Goal: Task Accomplishment & Management: Use online tool/utility

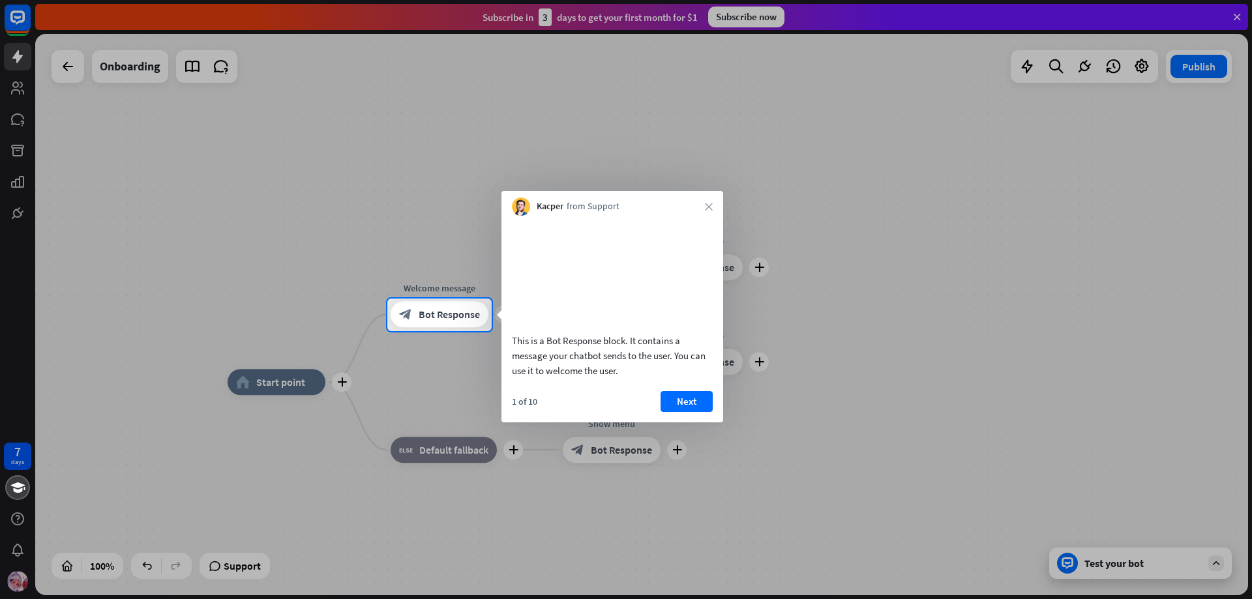
click at [1238, 15] on div at bounding box center [626, 149] width 1252 height 299
click at [715, 203] on div "Kacper from Support close" at bounding box center [612, 203] width 222 height 25
click at [705, 207] on icon "close" at bounding box center [709, 207] width 8 height 8
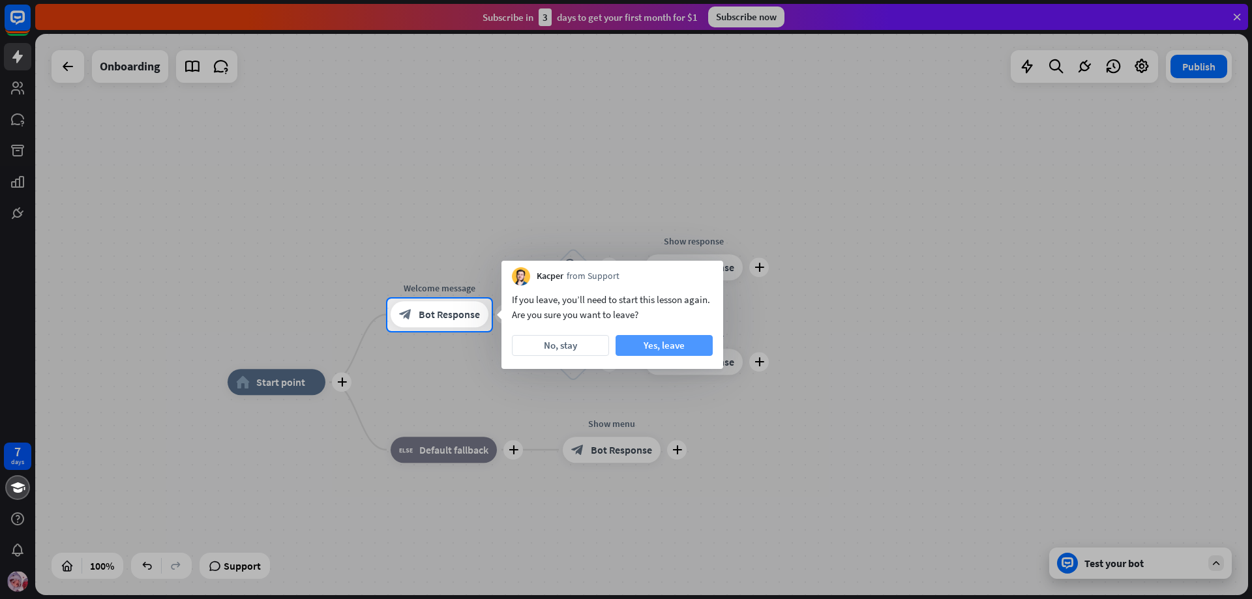
click at [642, 339] on button "Yes, leave" at bounding box center [664, 345] width 97 height 21
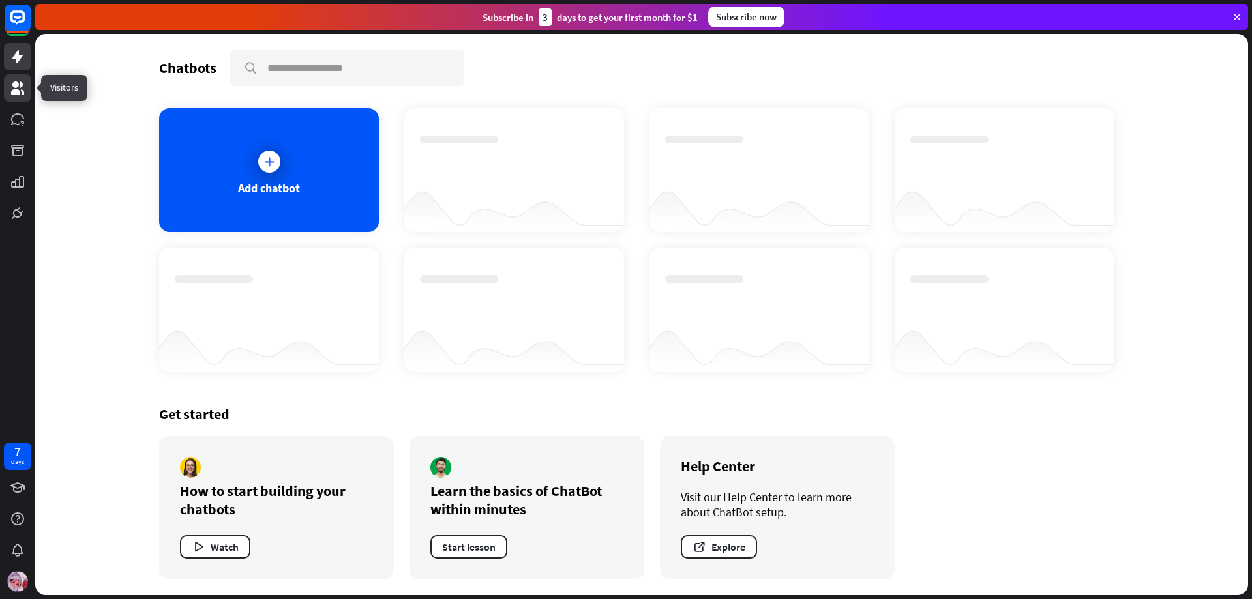
click at [22, 89] on icon at bounding box center [18, 88] width 16 height 16
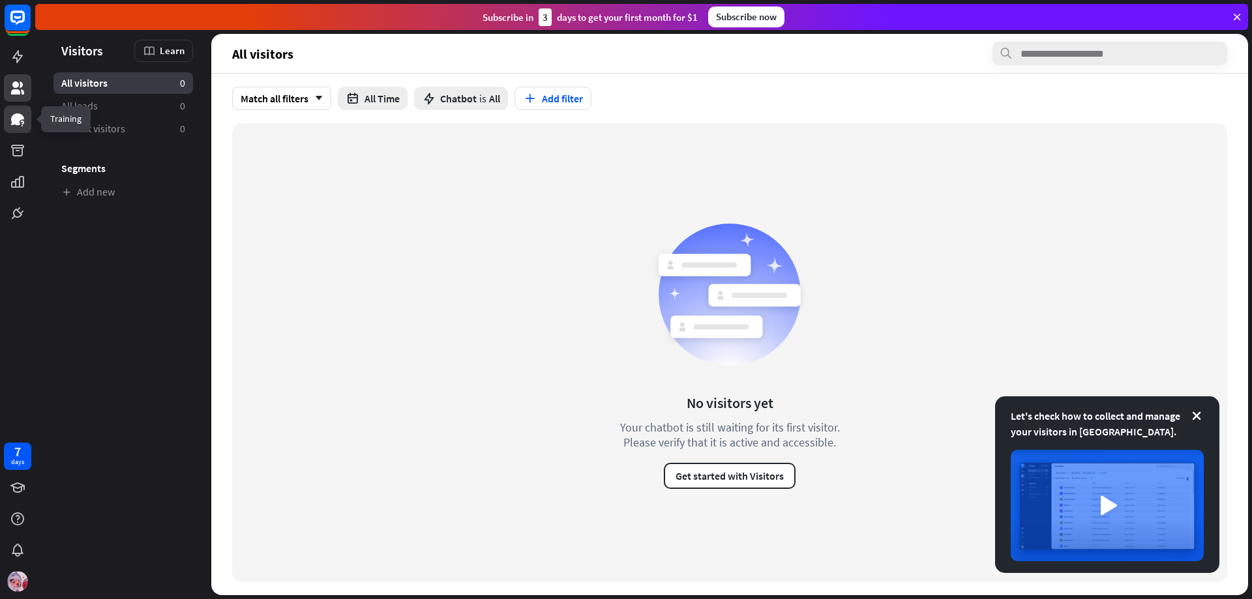
click at [18, 113] on icon at bounding box center [18, 119] width 16 height 16
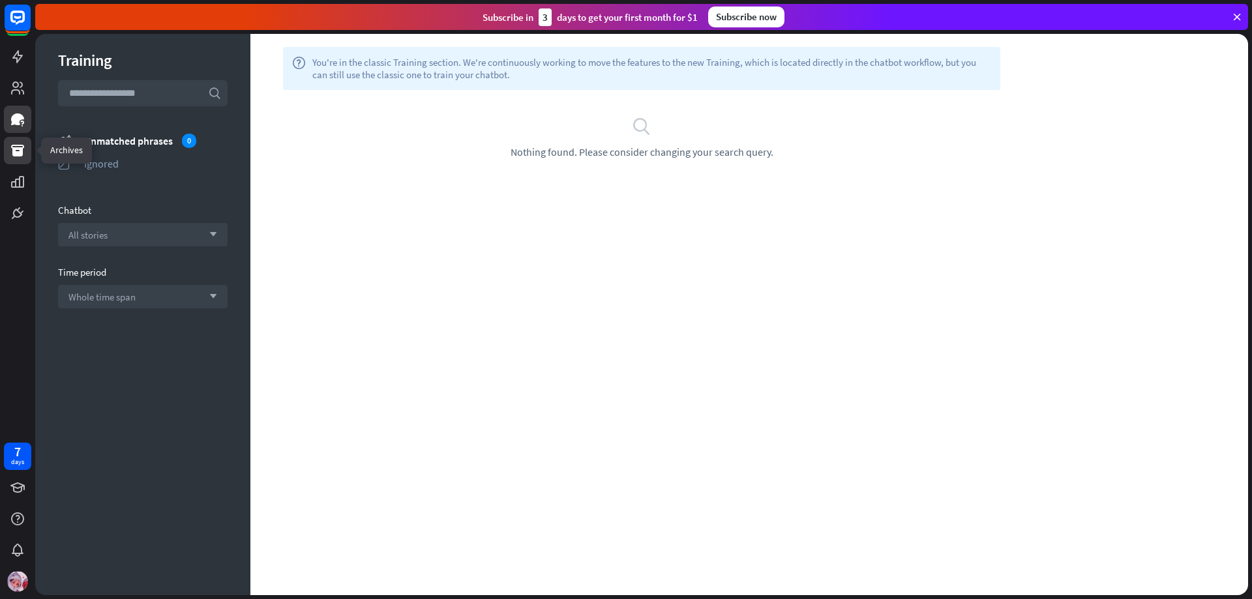
click at [20, 140] on link at bounding box center [17, 150] width 27 height 27
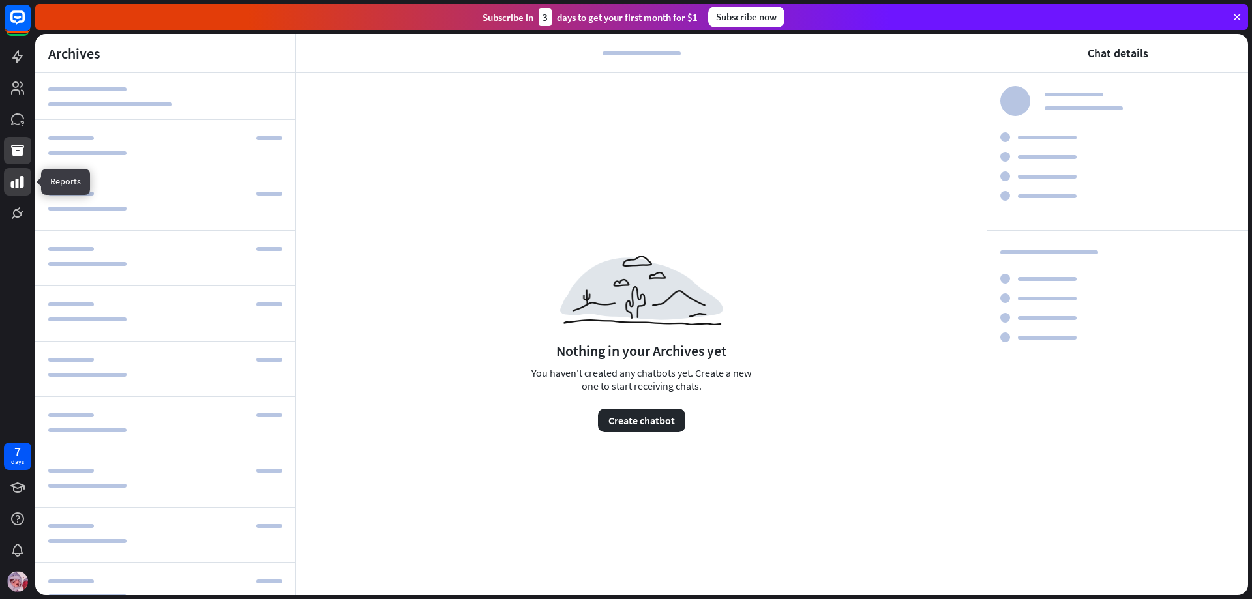
click at [25, 185] on icon at bounding box center [18, 182] width 16 height 16
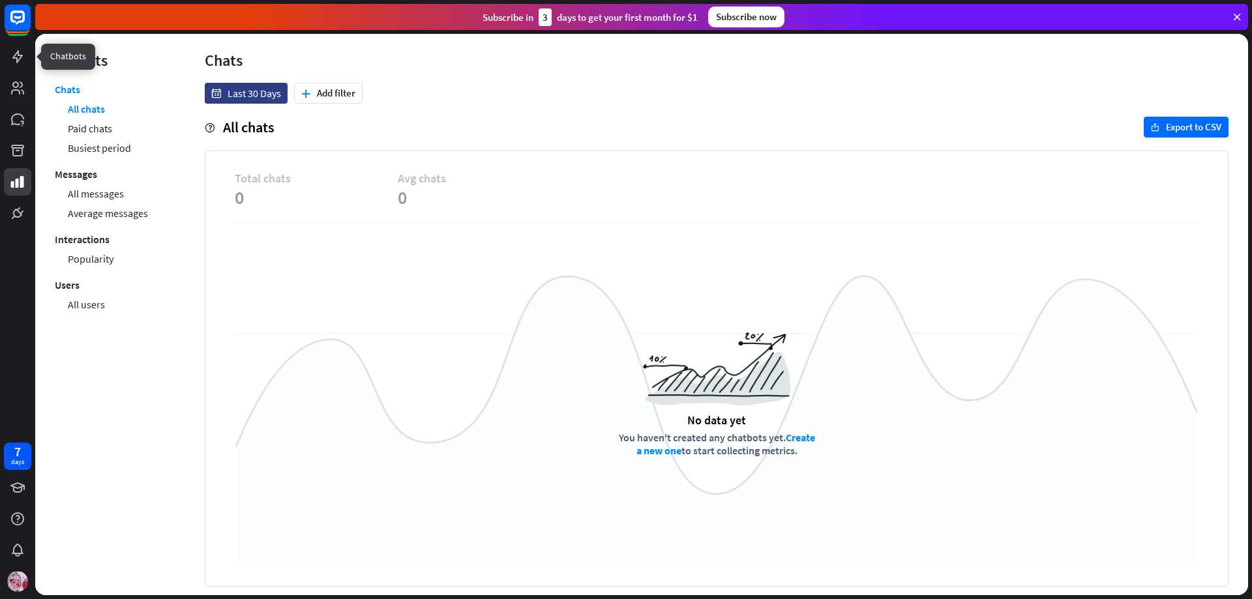
click at [31, 55] on div at bounding box center [17, 113] width 35 height 227
click at [41, 68] on div "menu Reports Chats All chats Paid chats Busiest period Messages All messages Av…" at bounding box center [110, 314] width 150 height 561
click at [22, 68] on link at bounding box center [17, 56] width 27 height 27
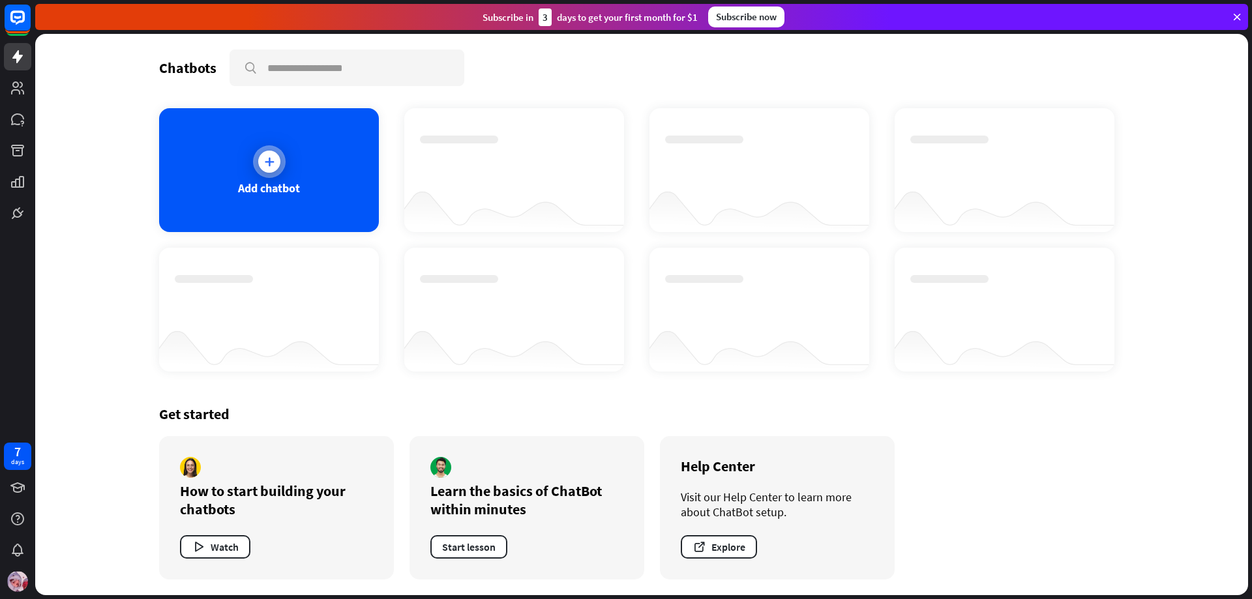
click at [293, 183] on div "Add chatbot" at bounding box center [269, 188] width 62 height 15
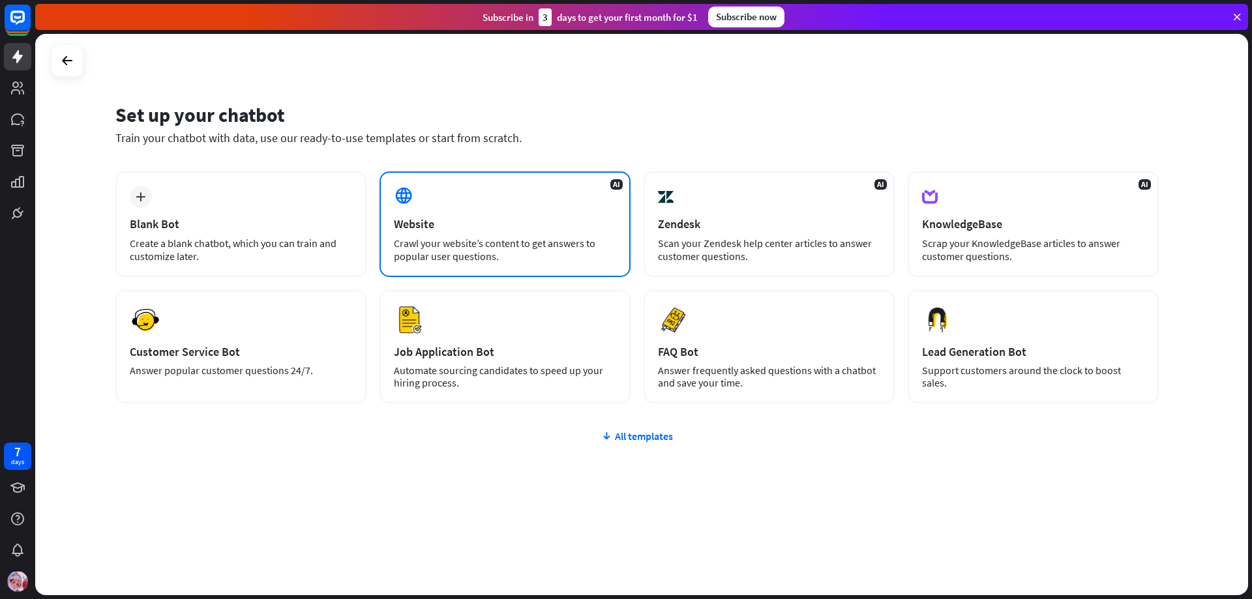
click at [463, 262] on div "Crawl your website’s content to get answers to popular user questions." at bounding box center [505, 250] width 222 height 26
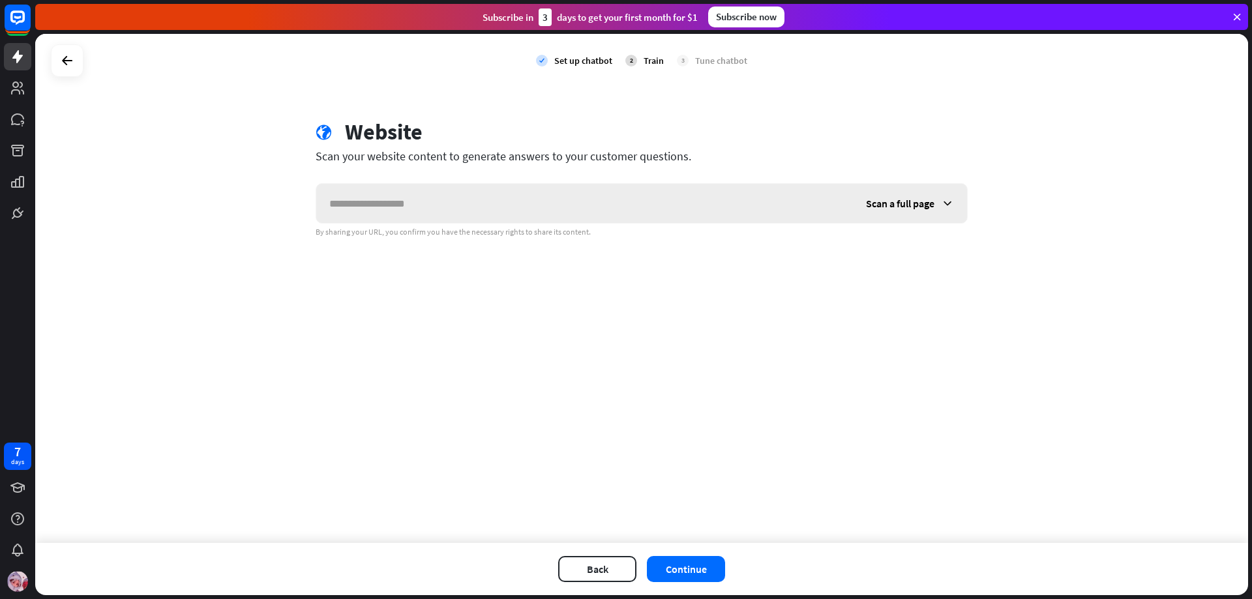
click at [465, 214] on input "text" at bounding box center [584, 203] width 537 height 39
click at [588, 583] on div "Back Continue" at bounding box center [641, 569] width 1213 height 52
click at [622, 574] on button "Back" at bounding box center [597, 569] width 78 height 26
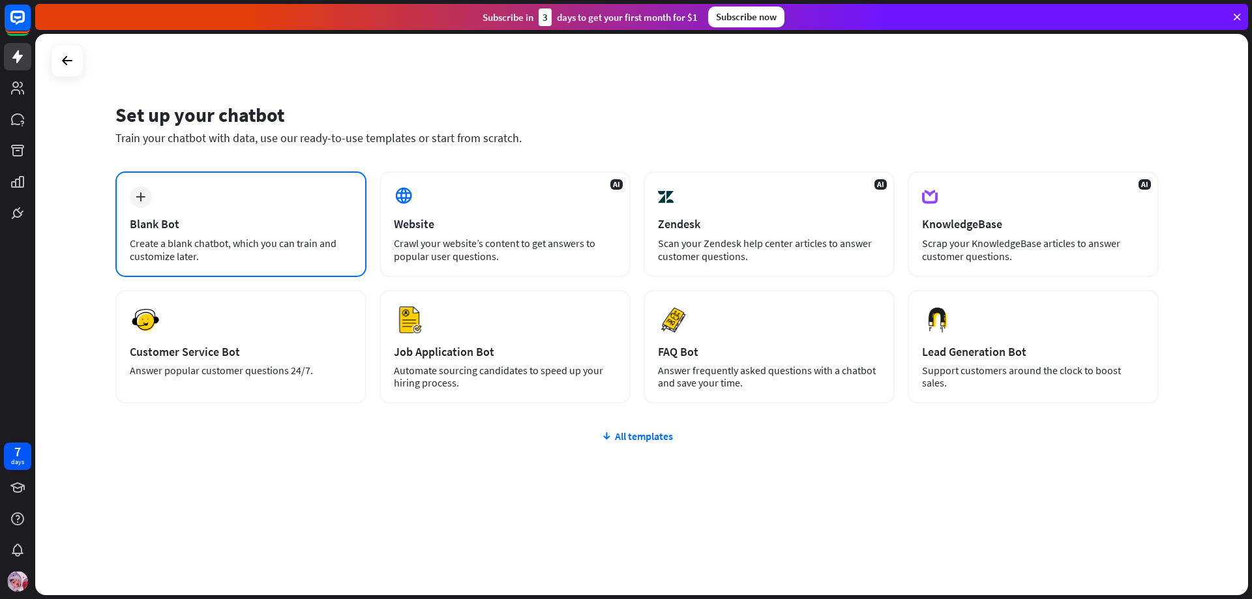
click at [307, 214] on div "plus Blank Bot Create a blank chatbot, which you can train and customize later." at bounding box center [240, 224] width 251 height 106
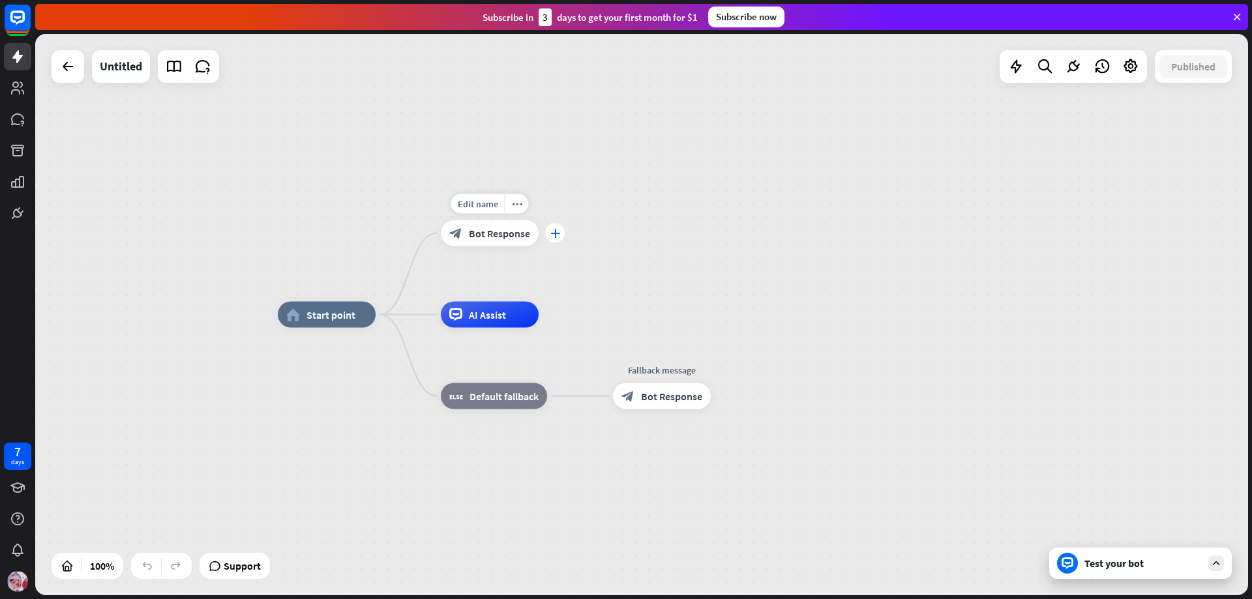
click at [557, 237] on icon "plus" at bounding box center [555, 233] width 10 height 9
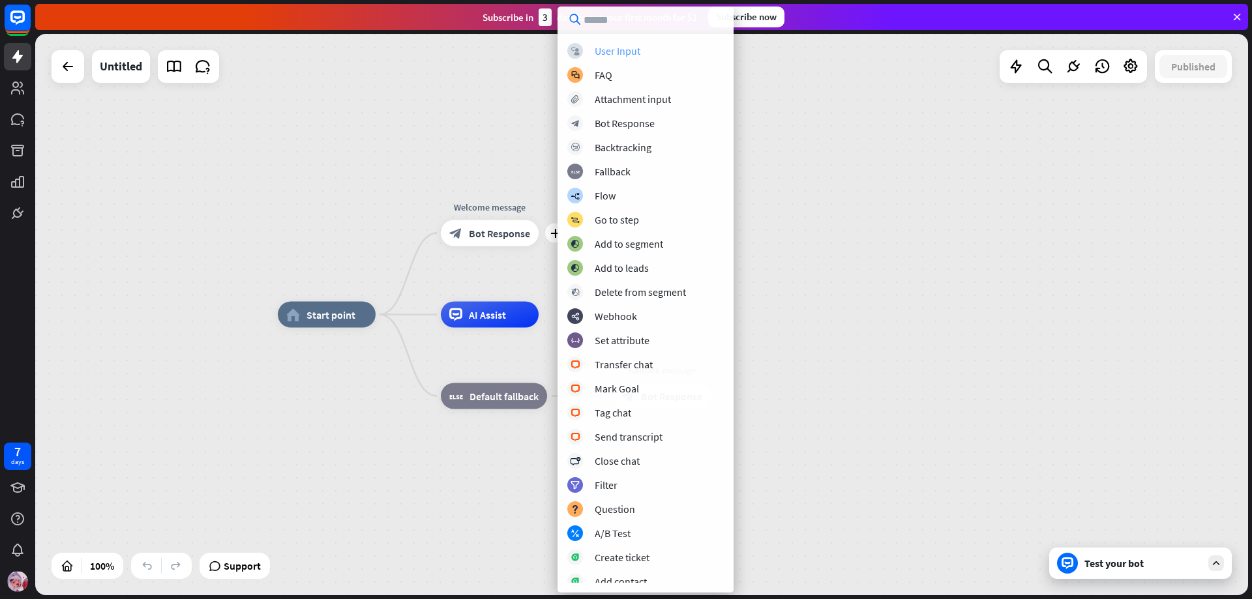
click at [644, 53] on div "block_user_input User Input" at bounding box center [645, 51] width 156 height 16
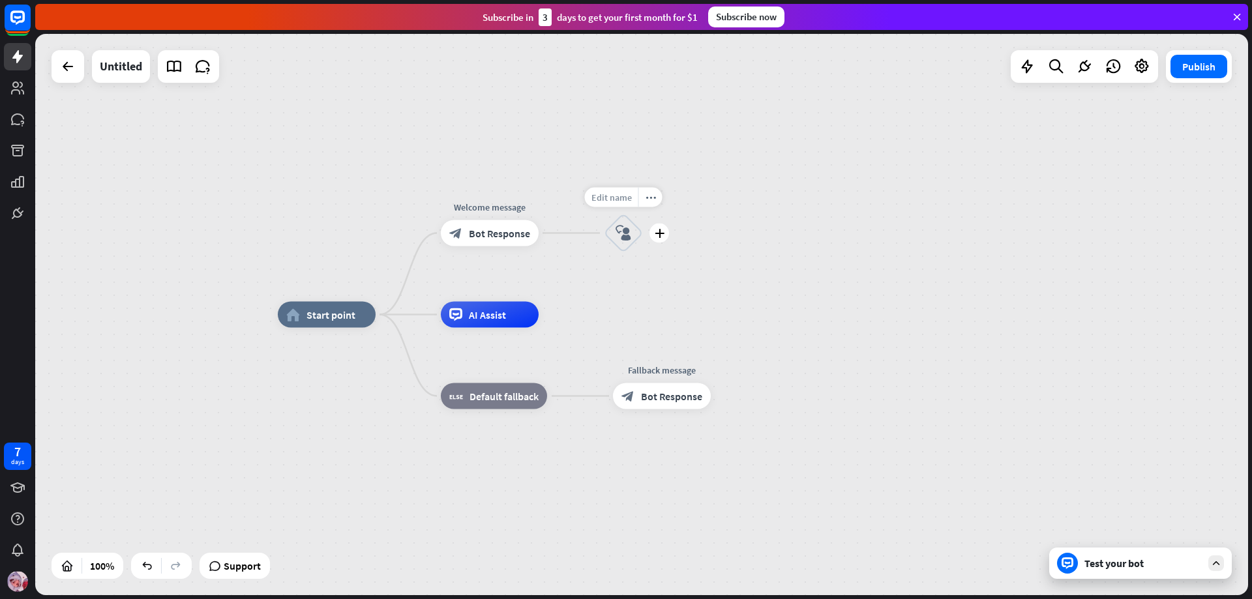
click at [617, 194] on span "Edit name" at bounding box center [611, 198] width 40 height 12
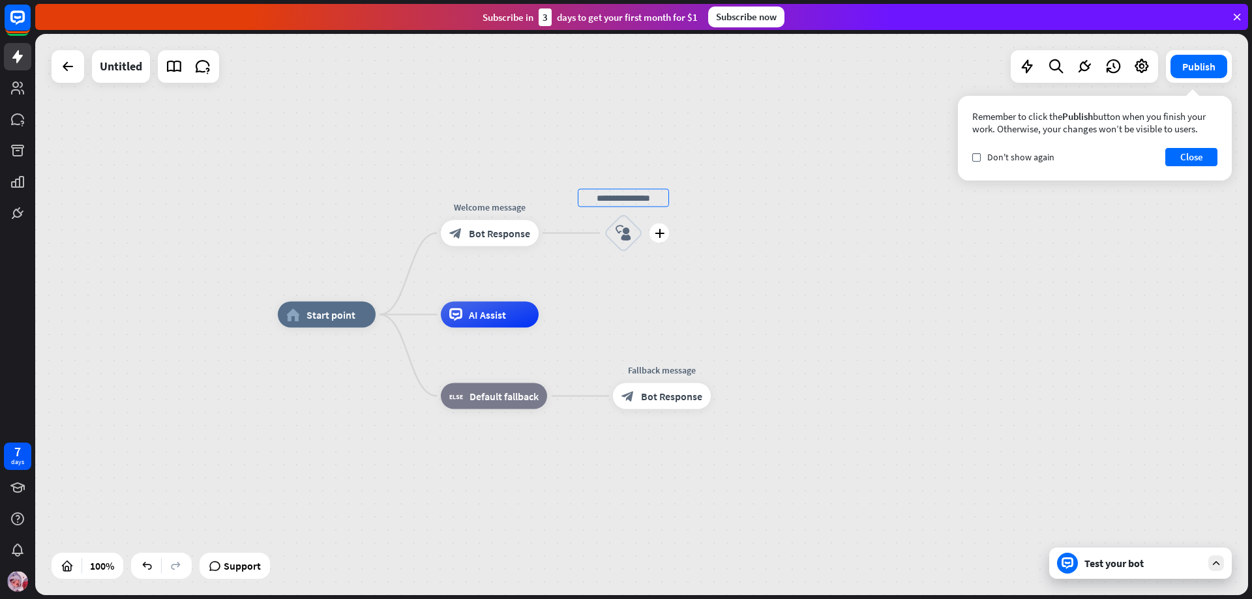
click at [630, 202] on input "text" at bounding box center [623, 198] width 91 height 18
type input "******"
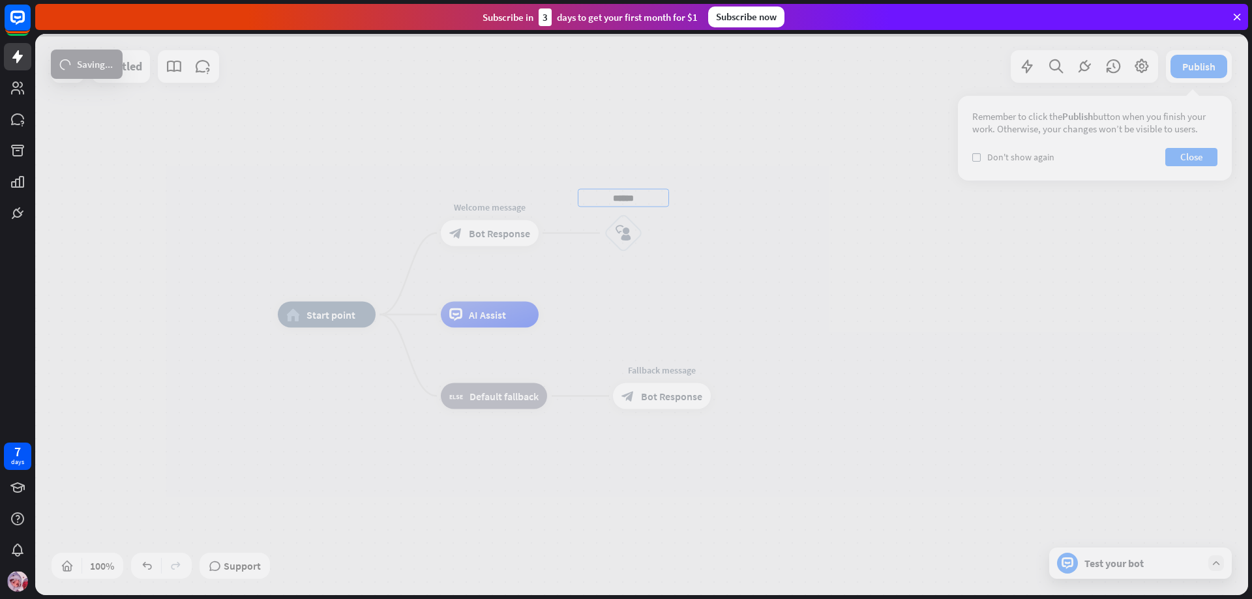
click at [752, 243] on div "home_2 Start point Welcome message block_bot_response Bot Response ****** block…" at bounding box center [641, 314] width 1213 height 561
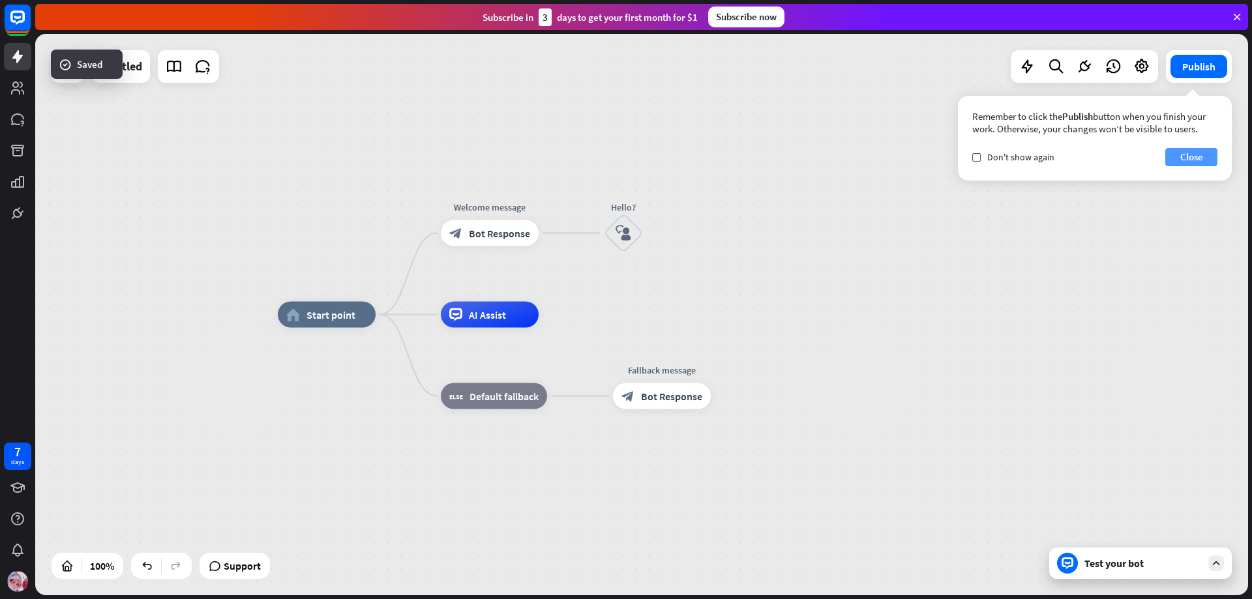
click at [1191, 155] on button "Close" at bounding box center [1191, 157] width 52 height 18
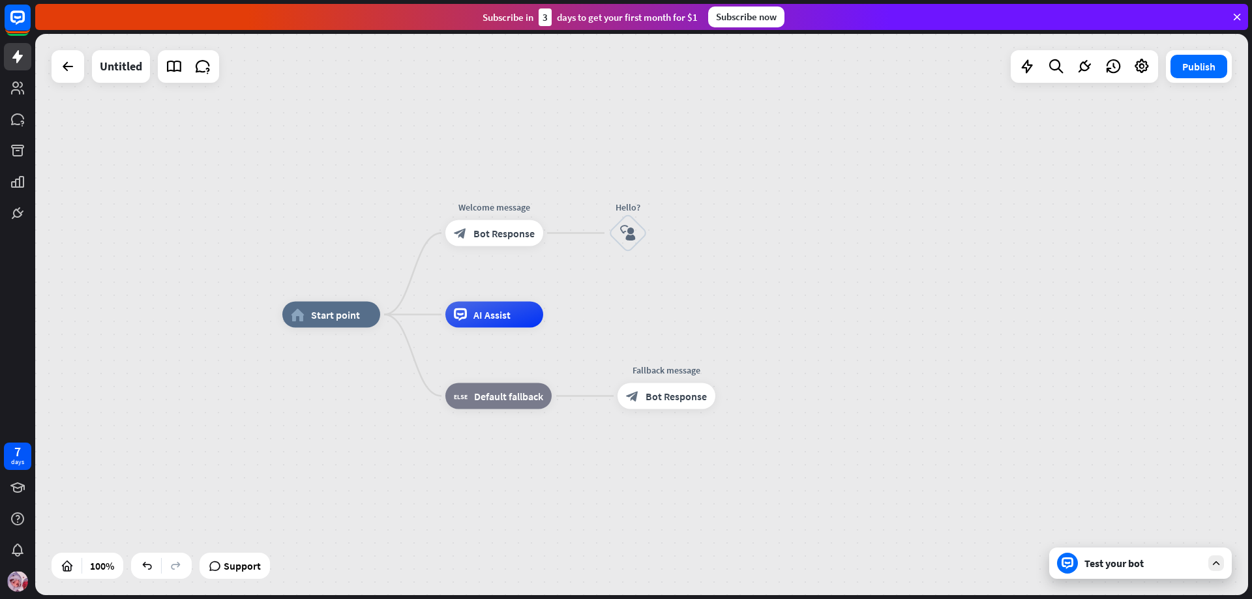
drag, startPoint x: 47, startPoint y: 56, endPoint x: 72, endPoint y: 66, distance: 26.6
click at [50, 56] on div "home_2 Start point Welcome message block_bot_response Bot Response Hello? block…" at bounding box center [641, 314] width 1213 height 561
click at [74, 68] on icon at bounding box center [68, 67] width 16 height 16
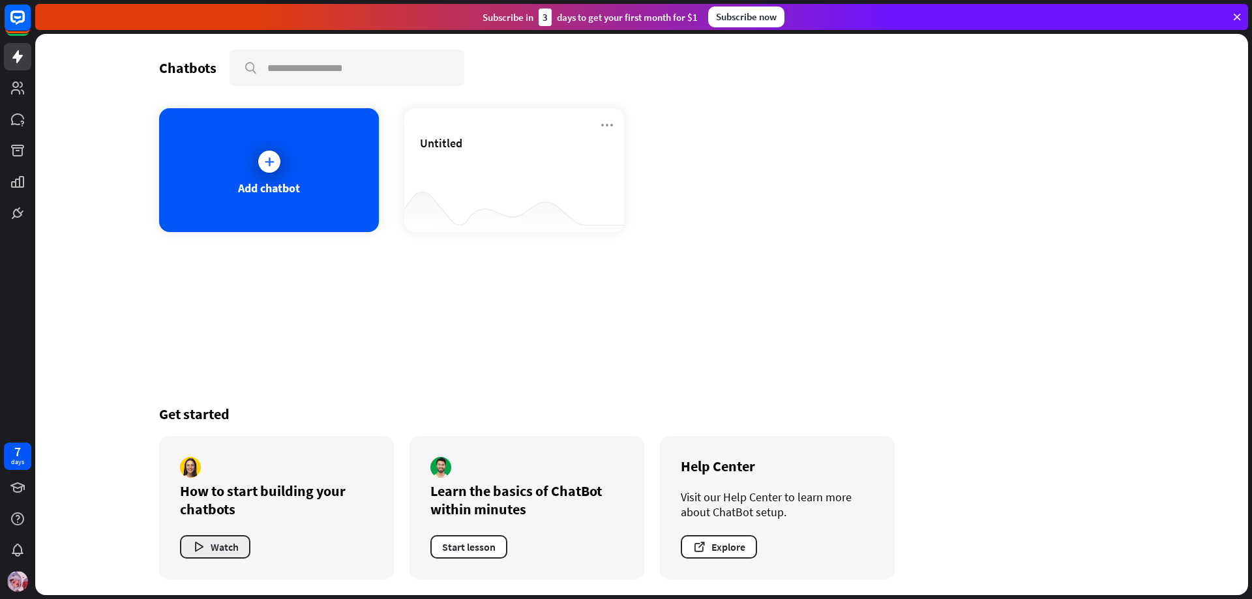
click at [204, 545] on icon "button" at bounding box center [199, 548] width 14 height 14
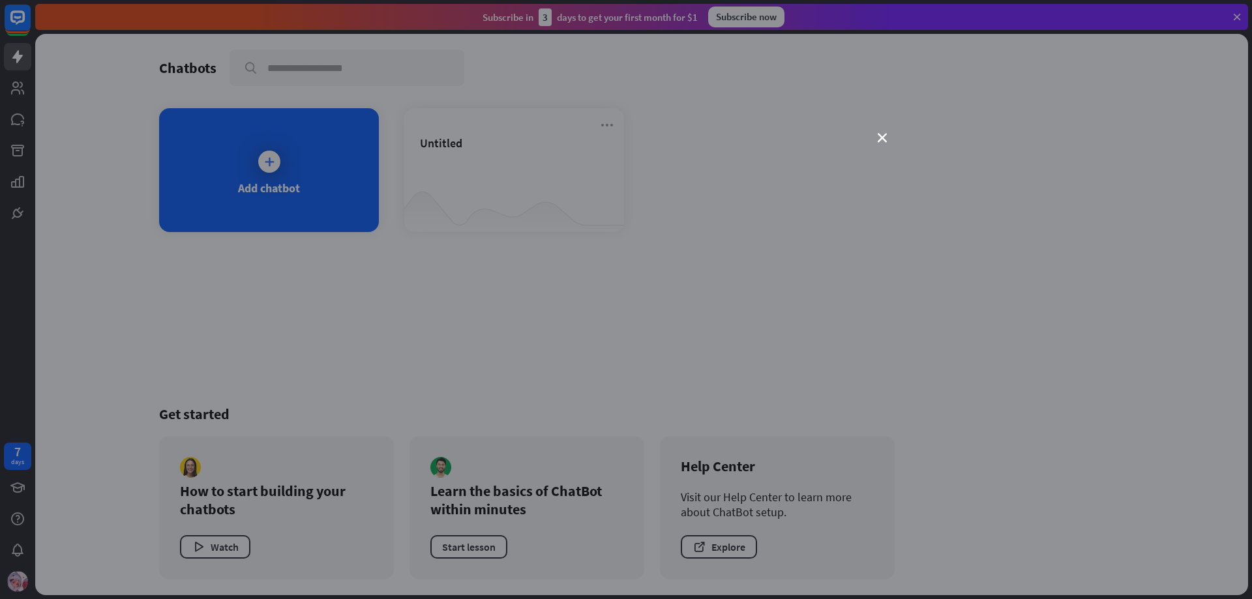
click at [877, 134] on div "close" at bounding box center [626, 299] width 1252 height 599
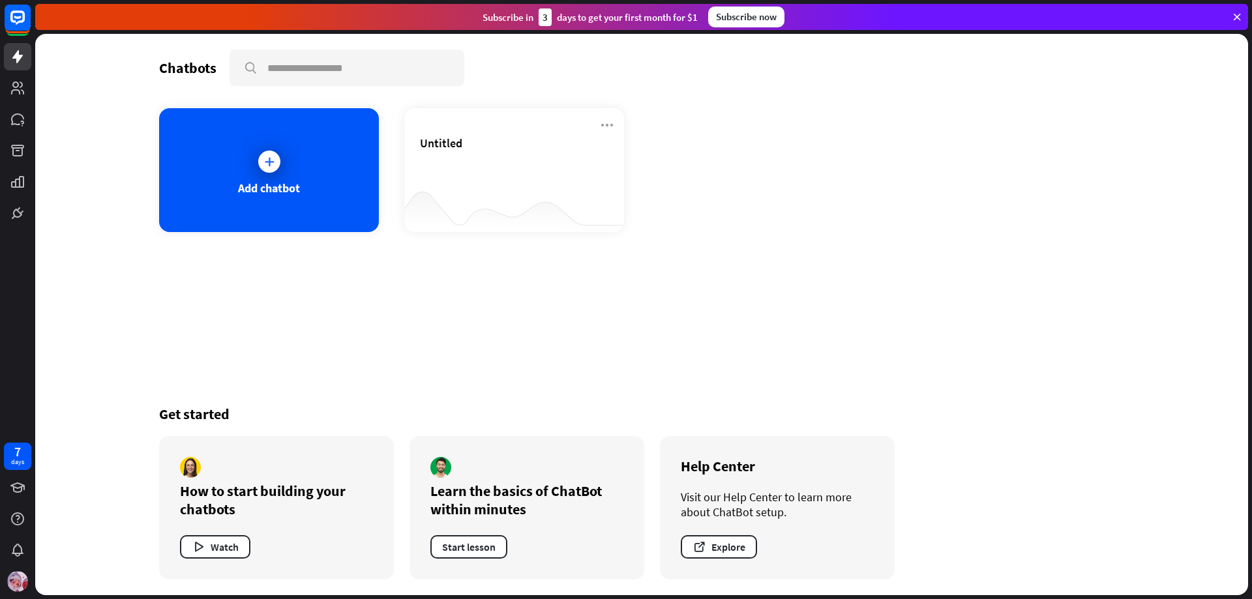
click at [460, 533] on div "Learn the basics of ChatBot within minutes Start lesson" at bounding box center [526, 507] width 235 height 143
click at [460, 539] on button "Start lesson" at bounding box center [468, 546] width 77 height 23
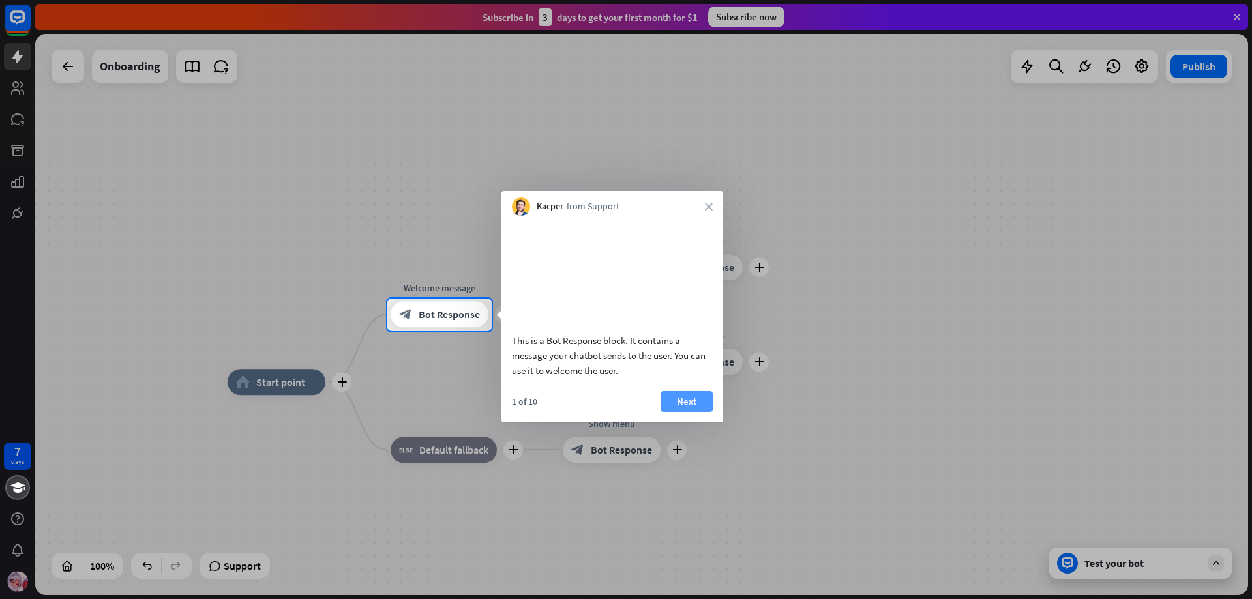
click at [681, 412] on button "Next" at bounding box center [686, 401] width 52 height 21
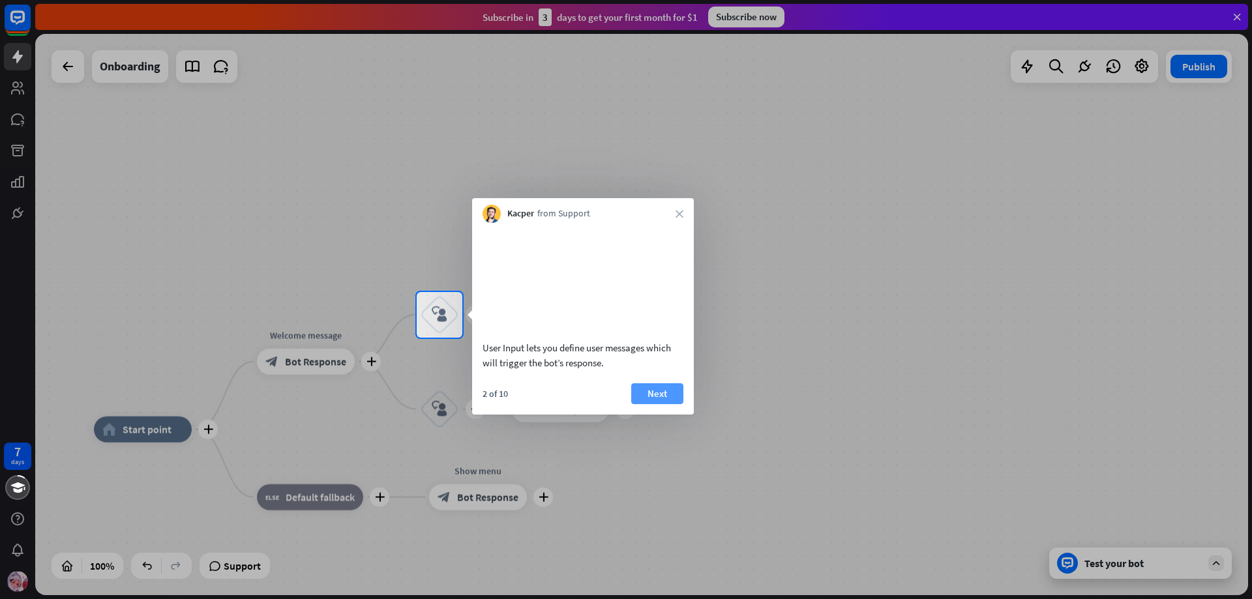
click at [654, 401] on button "Next" at bounding box center [657, 393] width 52 height 21
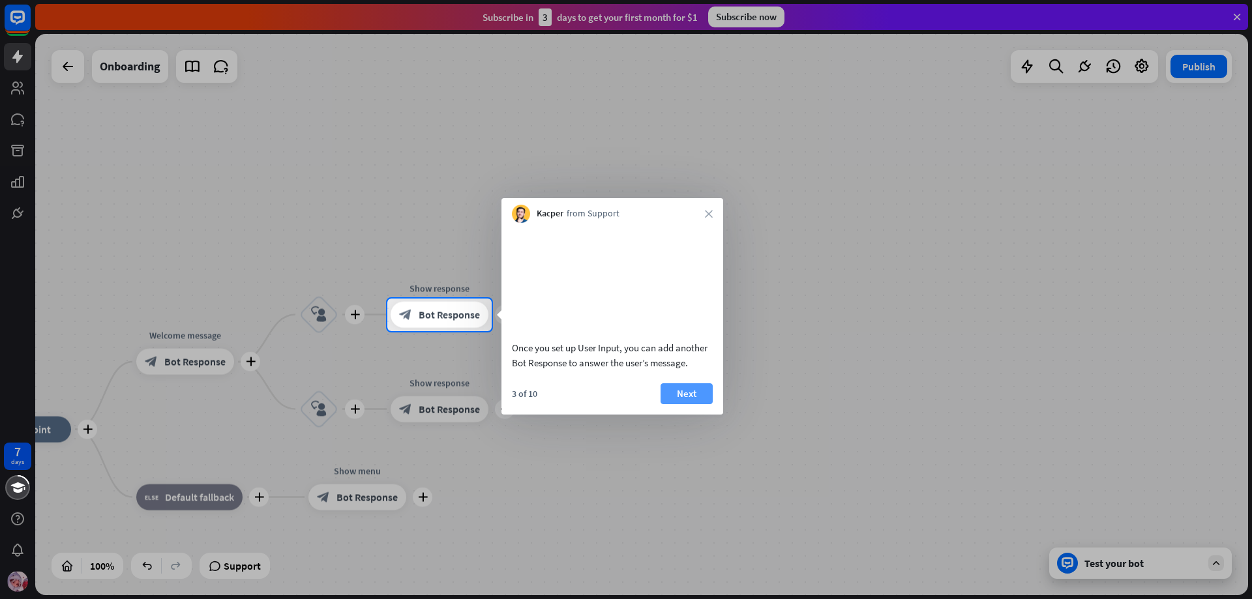
click at [686, 404] on button "Next" at bounding box center [686, 393] width 52 height 21
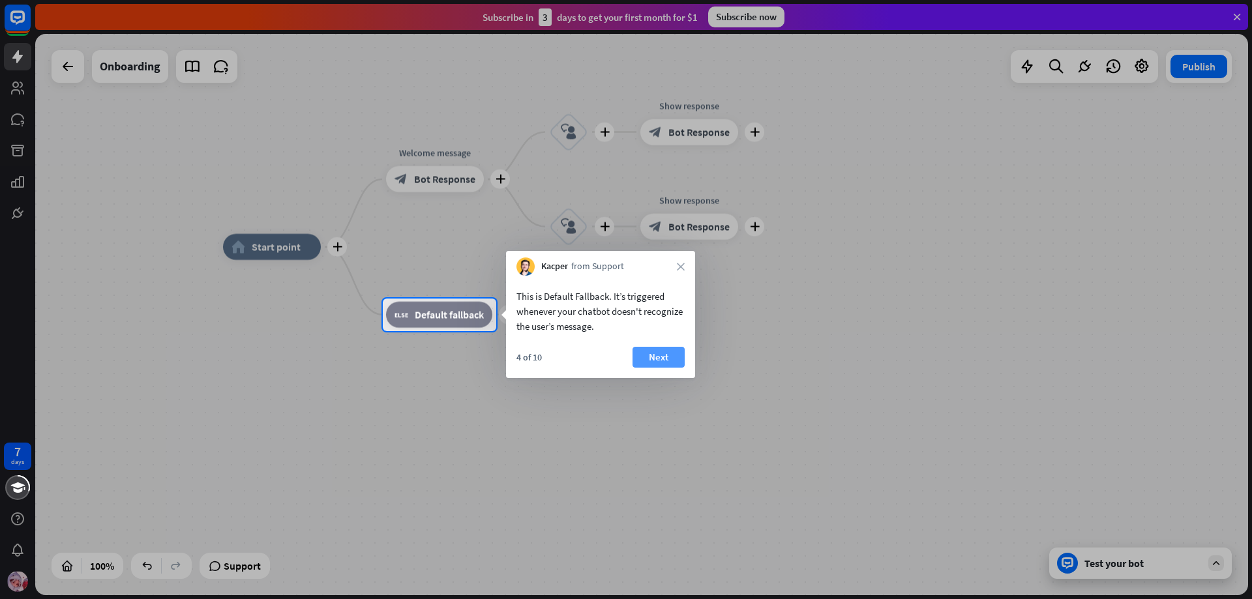
click at [652, 362] on button "Next" at bounding box center [658, 357] width 52 height 21
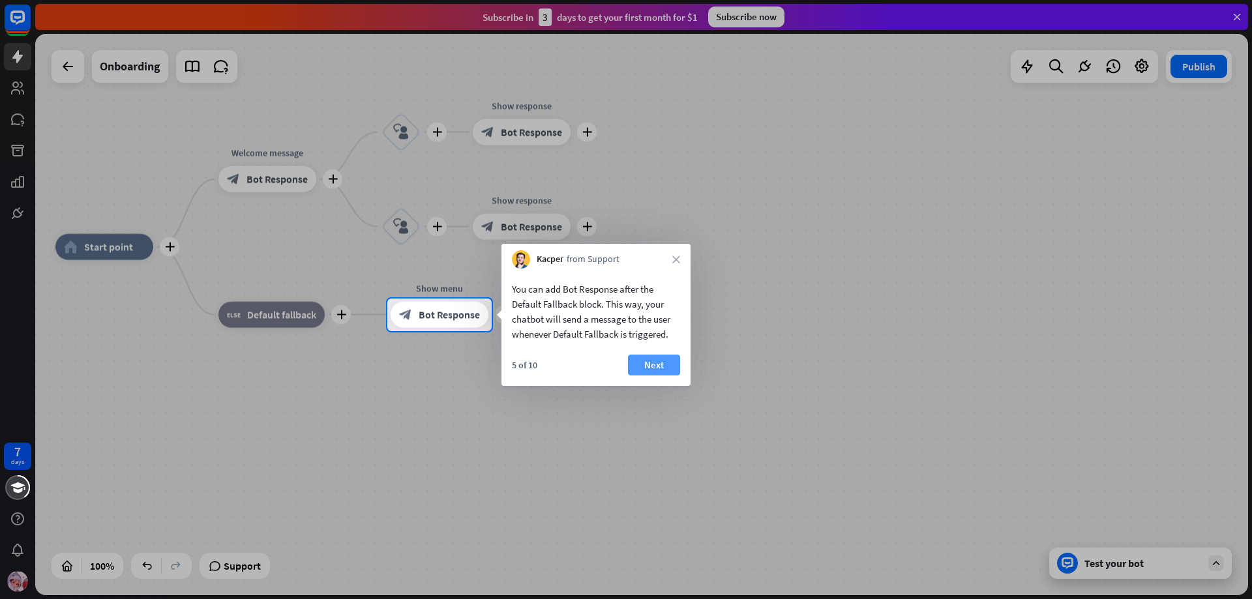
click at [645, 361] on button "Next" at bounding box center [654, 365] width 52 height 21
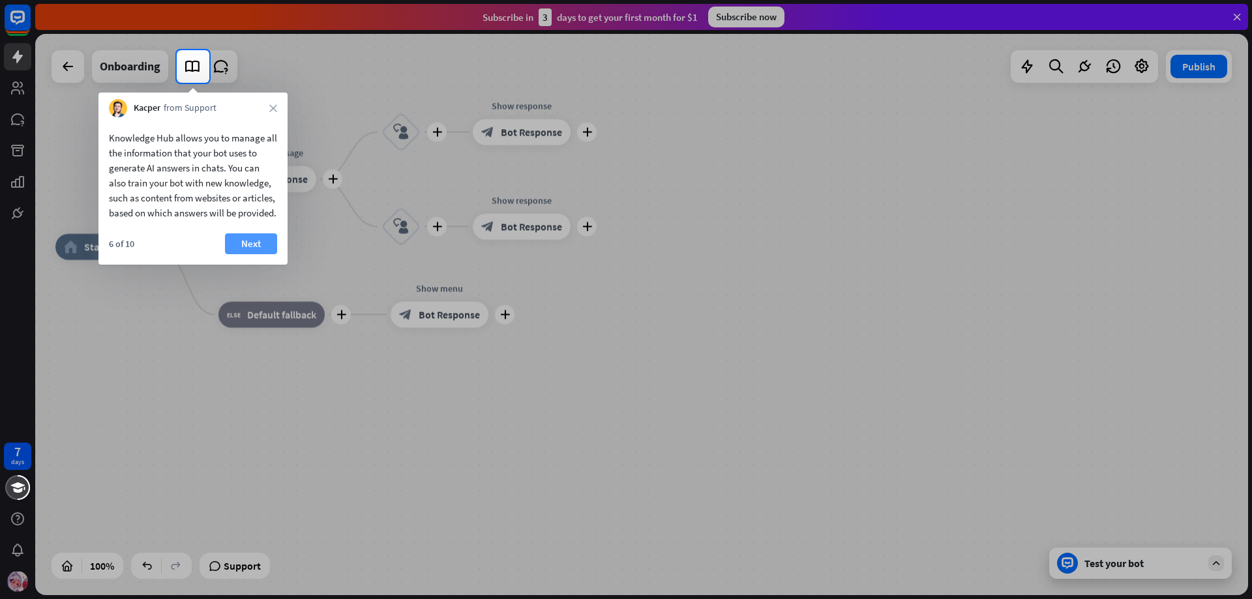
click at [249, 252] on button "Next" at bounding box center [251, 243] width 52 height 21
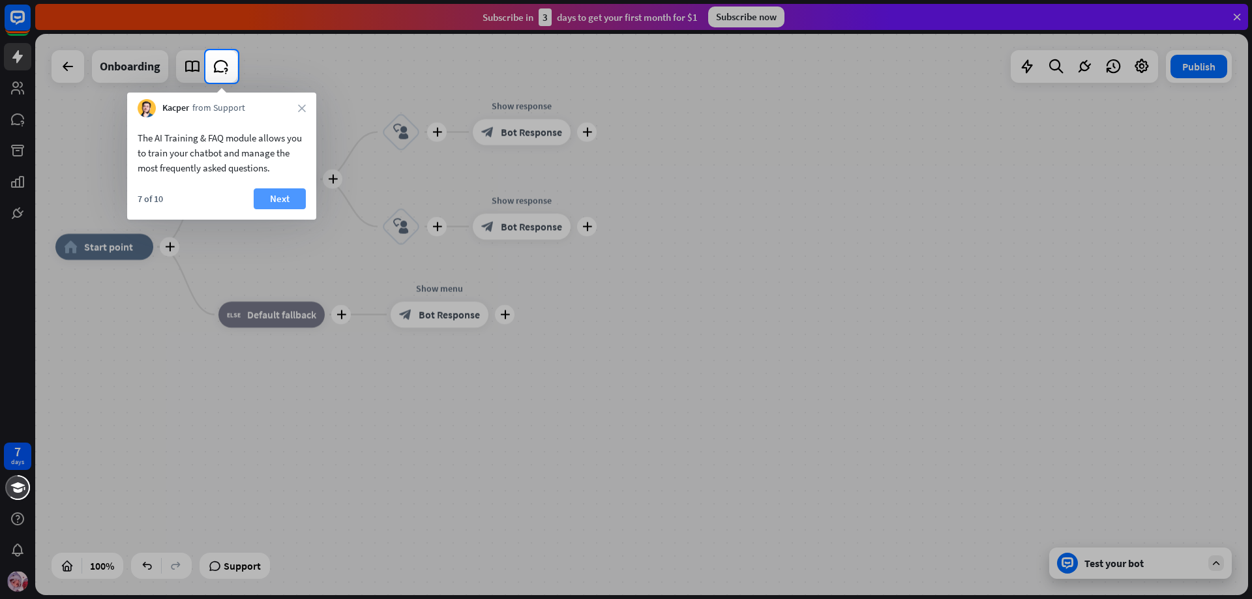
click at [289, 194] on button "Next" at bounding box center [280, 198] width 52 height 21
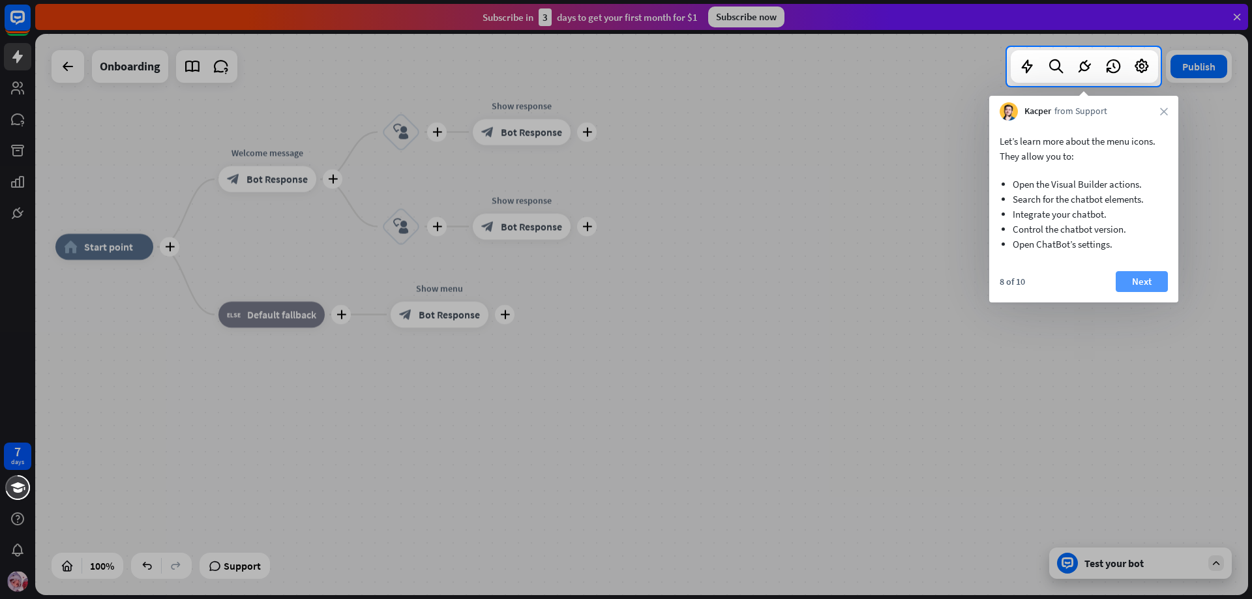
click at [1139, 282] on button "Next" at bounding box center [1142, 281] width 52 height 21
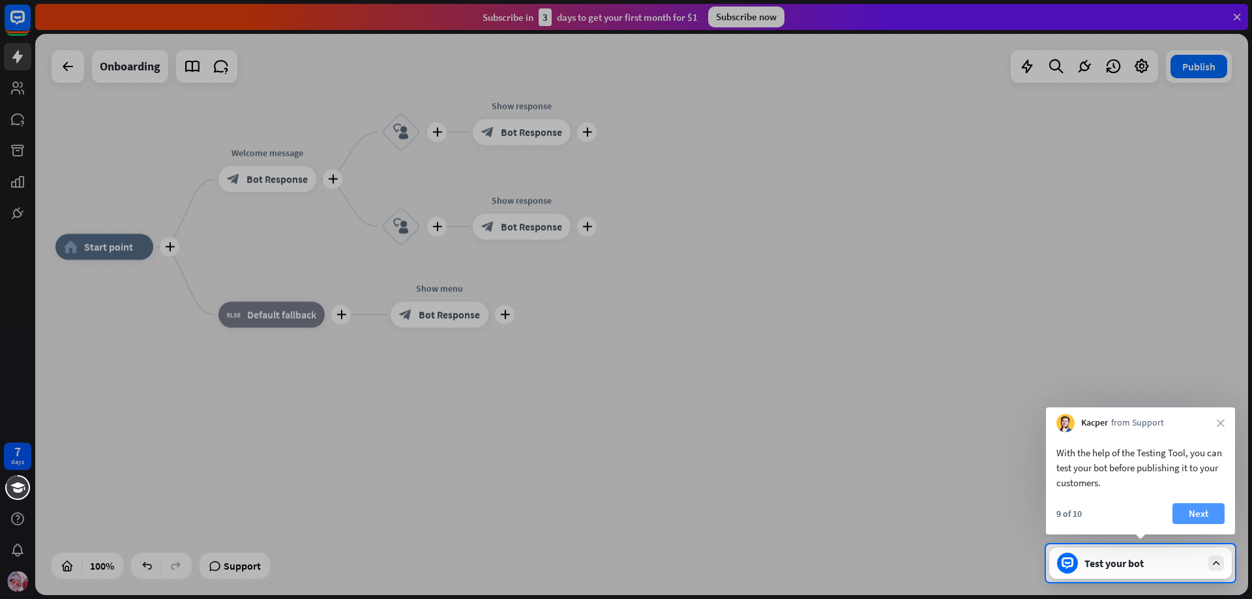
click at [1191, 521] on button "Next" at bounding box center [1198, 513] width 52 height 21
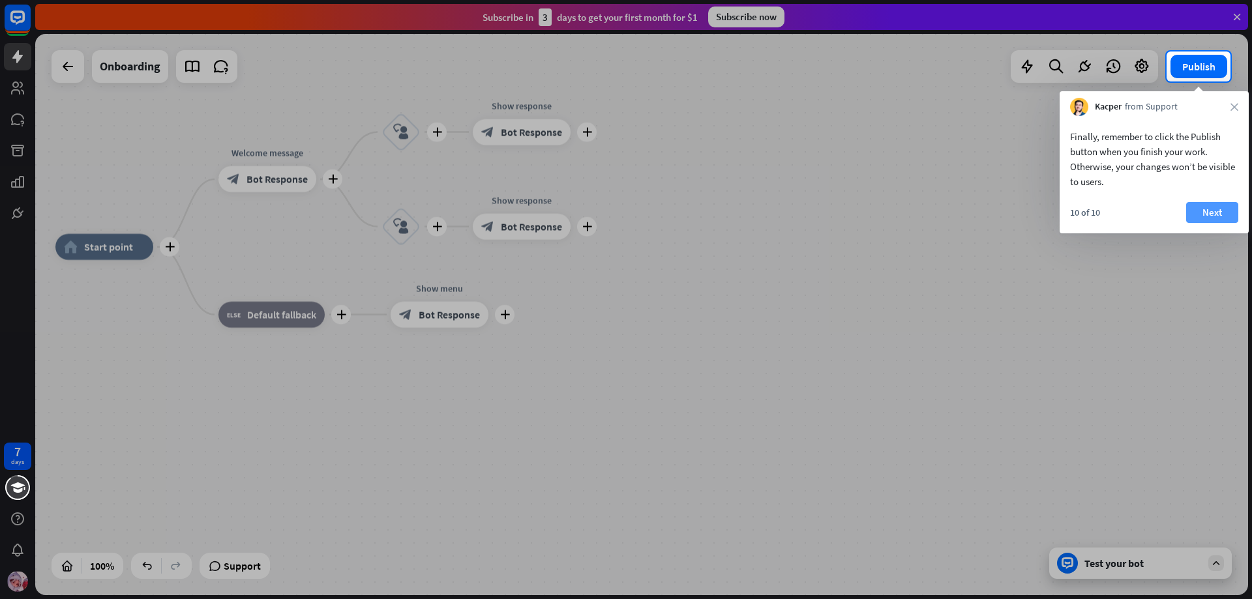
click at [1211, 215] on button "Next" at bounding box center [1212, 212] width 52 height 21
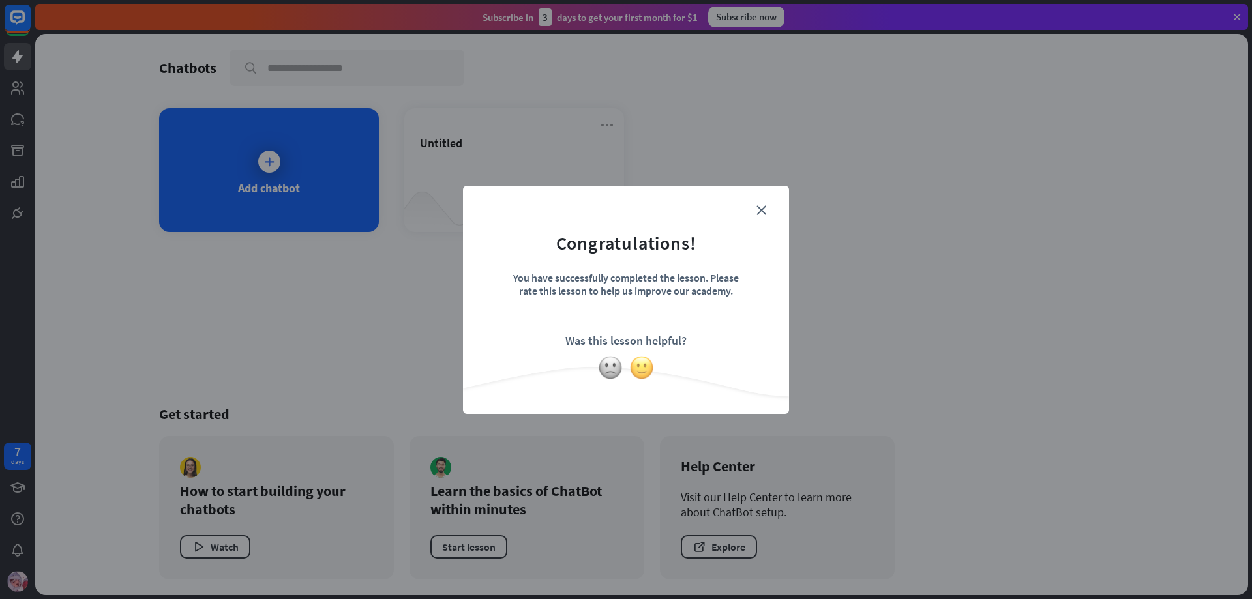
click at [644, 363] on img at bounding box center [641, 367] width 25 height 25
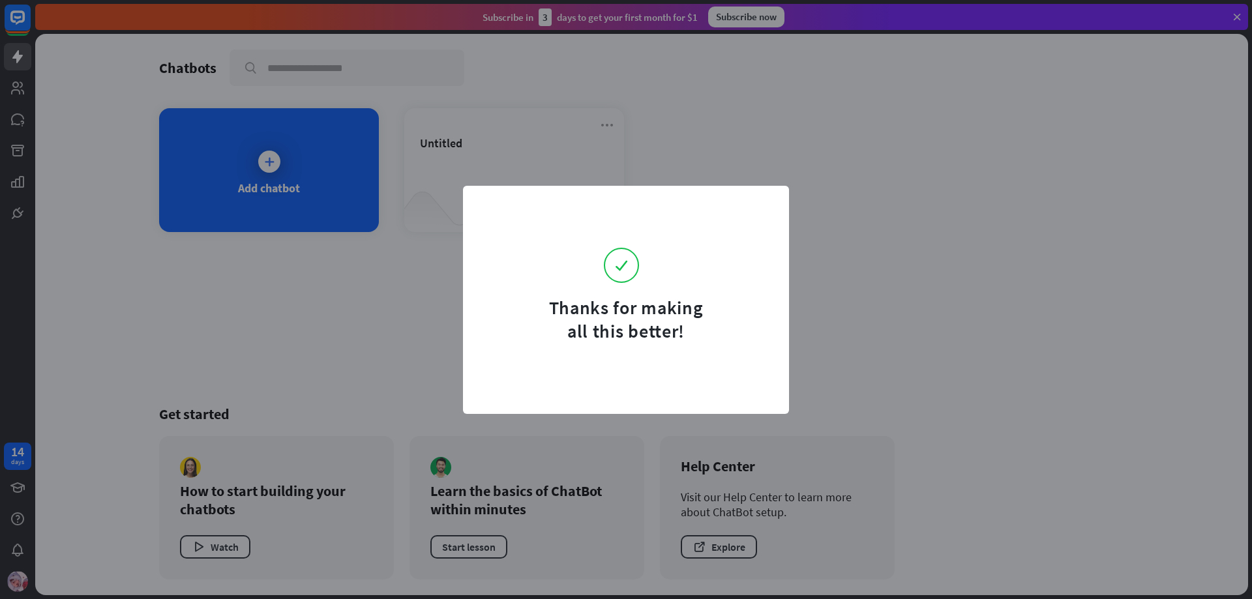
click at [700, 175] on div "Thanks for making all this better!" at bounding box center [626, 299] width 1252 height 599
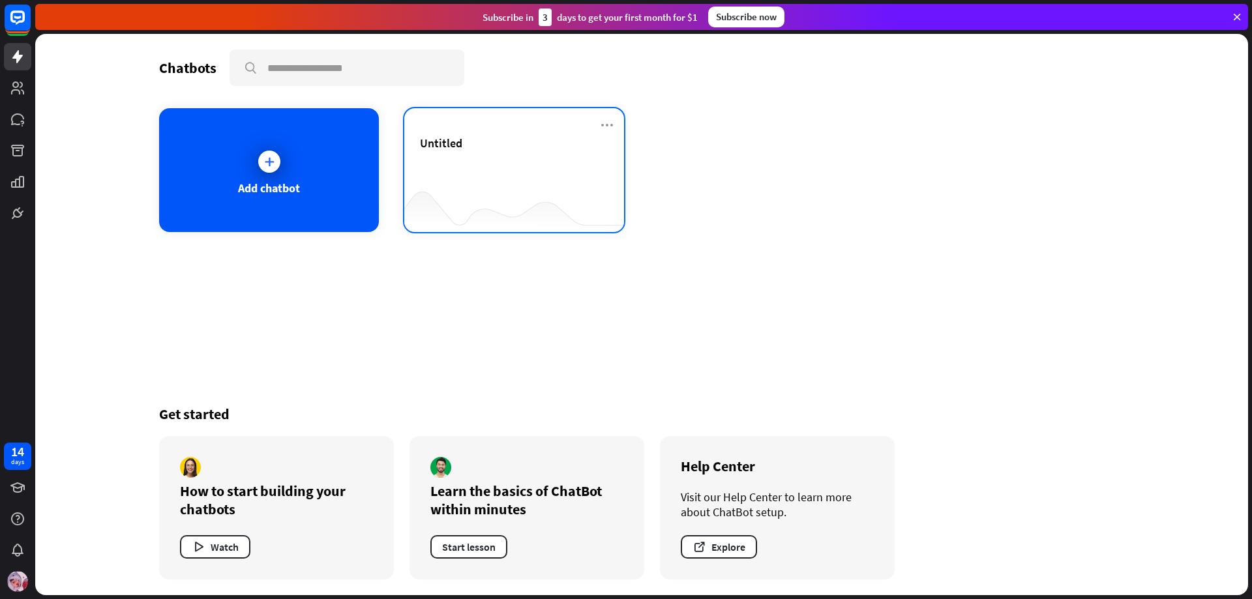
click at [549, 171] on div "Untitled" at bounding box center [514, 159] width 188 height 46
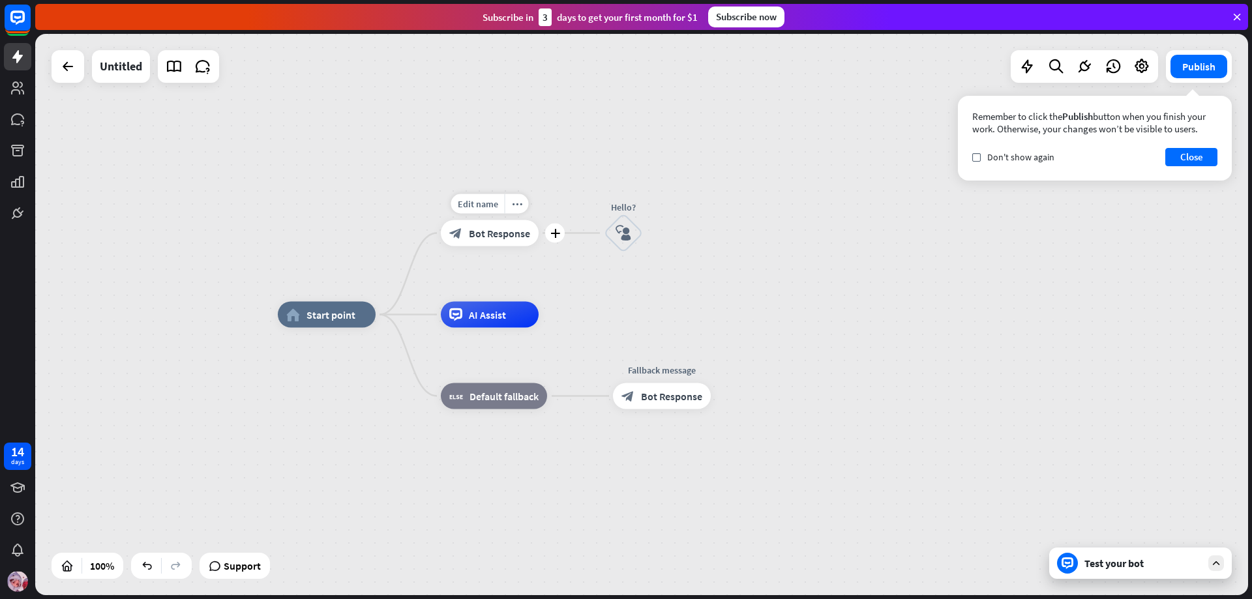
click at [483, 228] on span "Bot Response" at bounding box center [499, 233] width 61 height 13
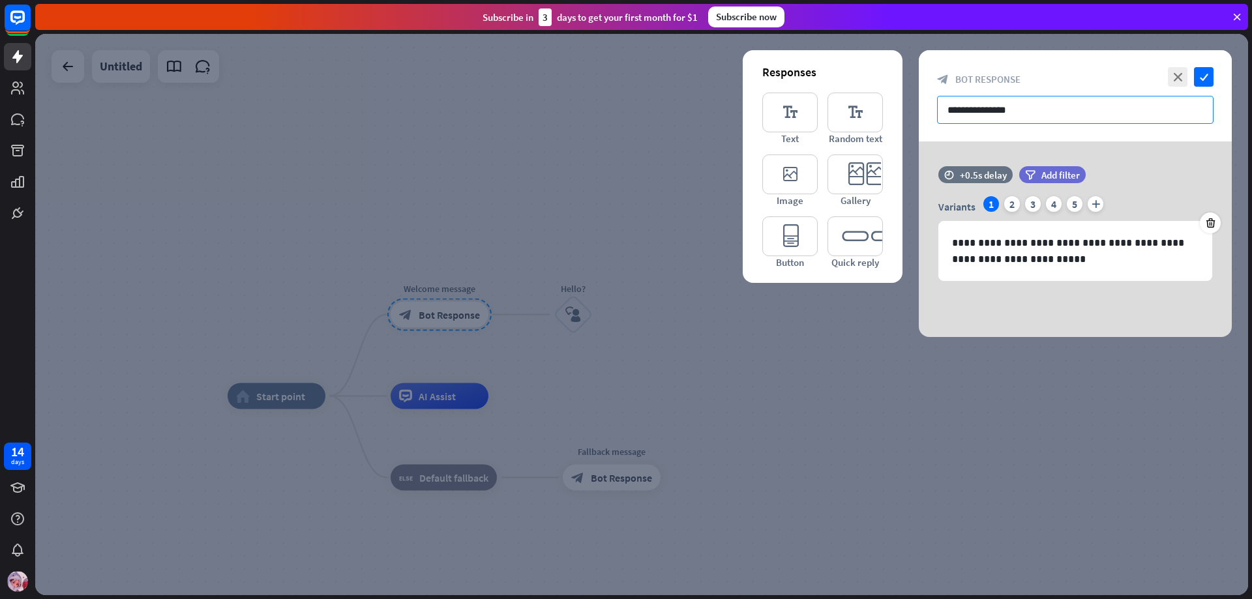
click at [1057, 113] on input "**********" at bounding box center [1075, 110] width 276 height 28
drag, startPoint x: 1052, startPoint y: 114, endPoint x: 874, endPoint y: 125, distance: 179.0
click at [919, 125] on div "**********" at bounding box center [1075, 193] width 313 height 287
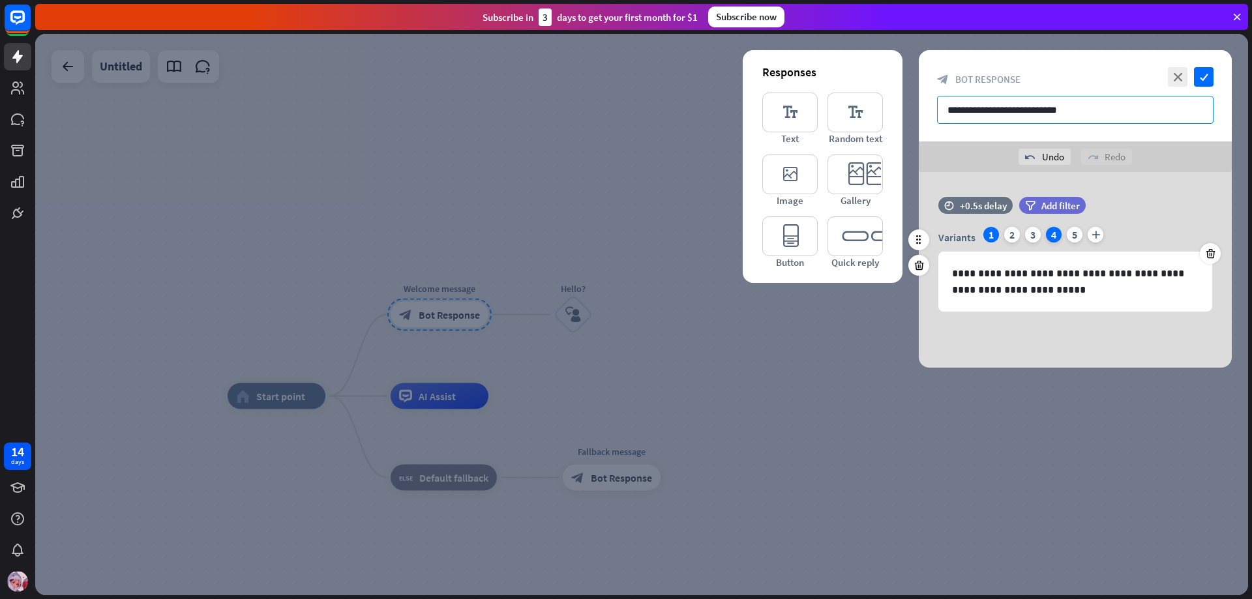
type input "**********"
click at [1054, 234] on div "4" at bounding box center [1054, 235] width 16 height 16
click at [1024, 236] on div "Variants 1 2 3 4 5 plus" at bounding box center [1075, 237] width 274 height 21
click at [1013, 236] on div "2" at bounding box center [1012, 235] width 16 height 16
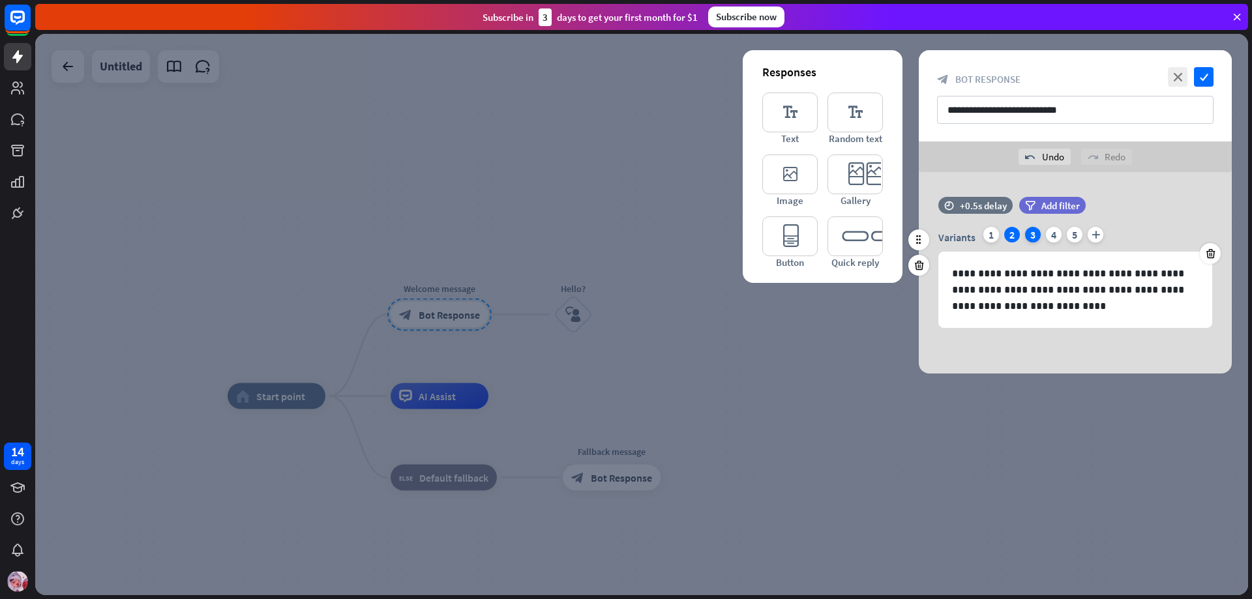
click at [1030, 231] on div "3" at bounding box center [1033, 235] width 16 height 16
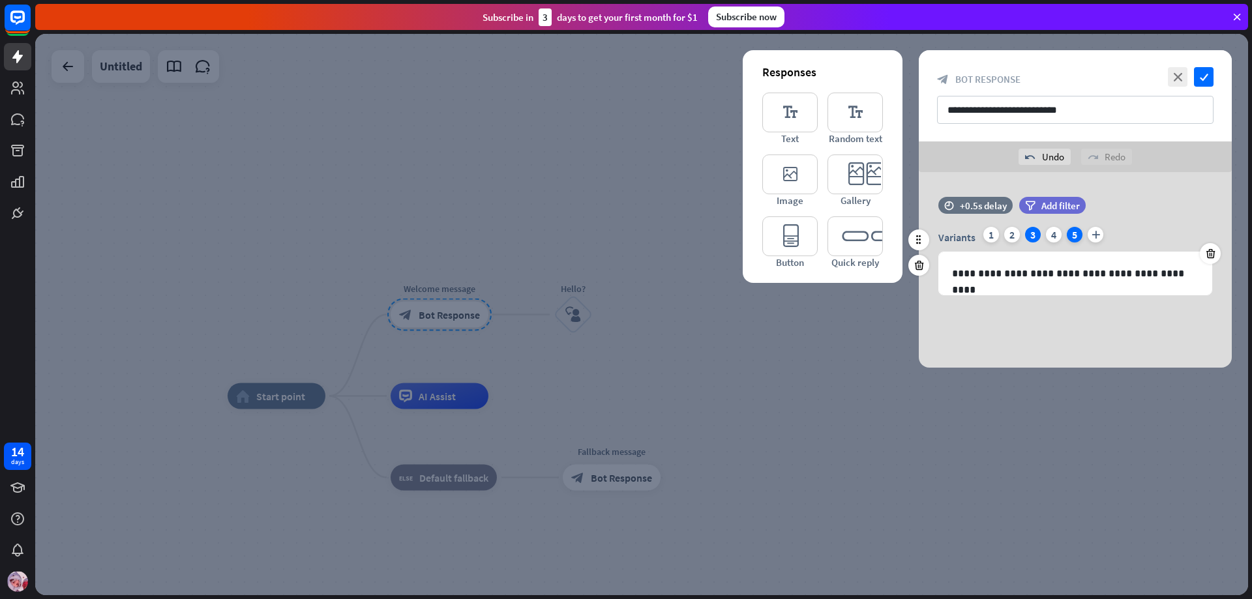
click at [1074, 237] on div "5" at bounding box center [1075, 235] width 16 height 16
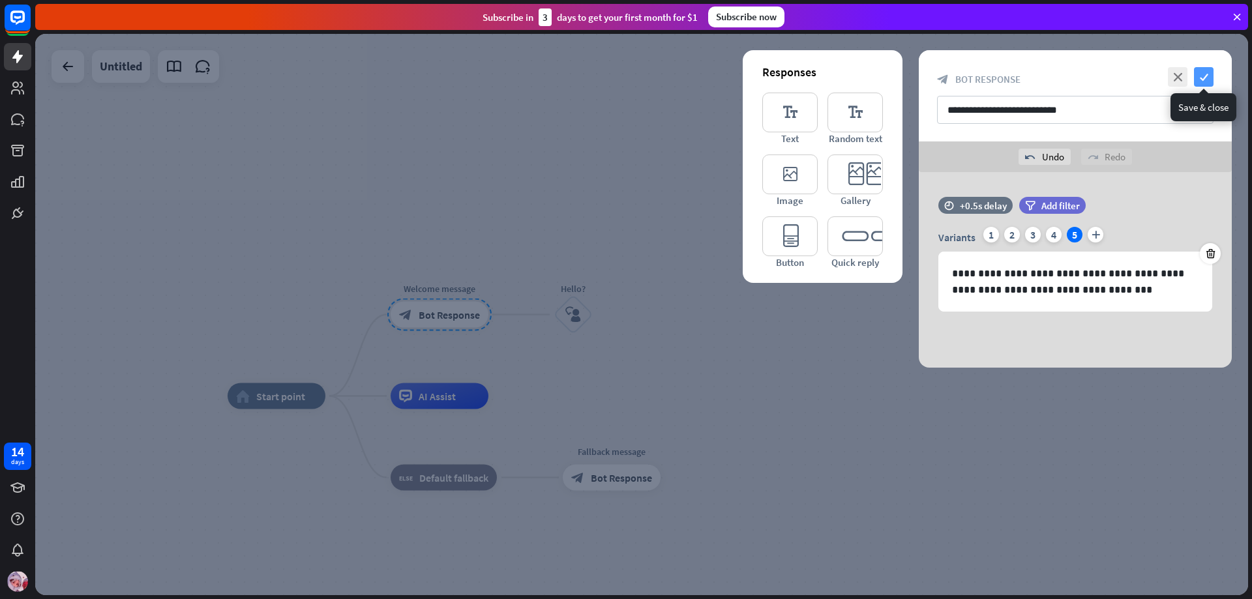
click at [1201, 71] on icon "check" at bounding box center [1204, 77] width 20 height 20
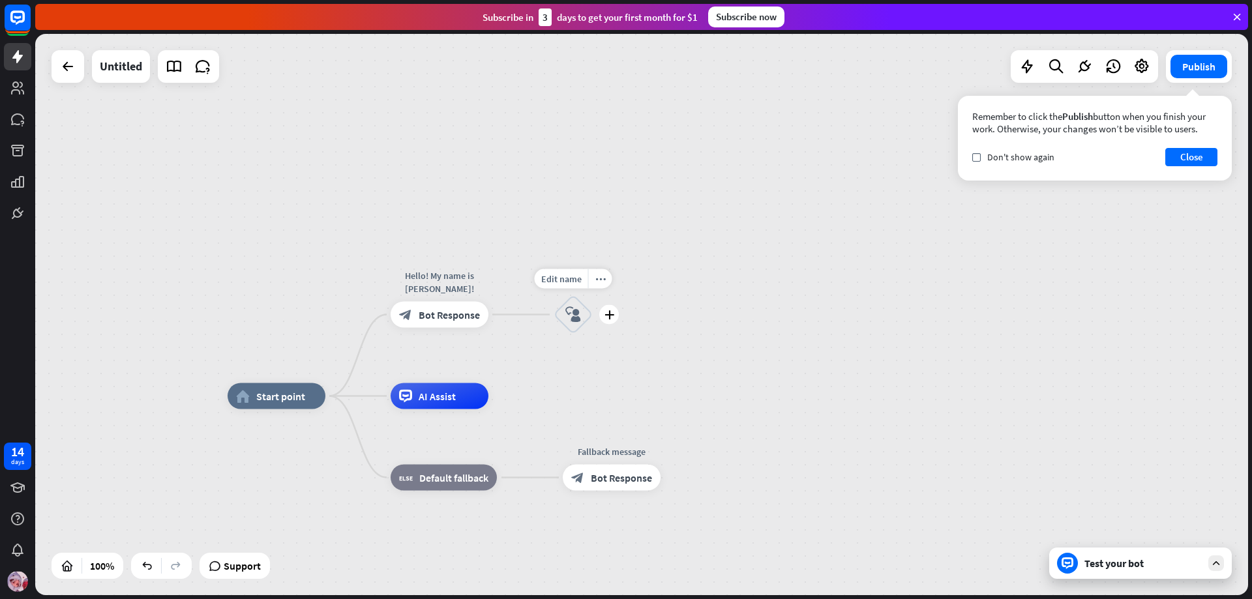
click at [579, 308] on icon "block_user_input" at bounding box center [573, 315] width 16 height 16
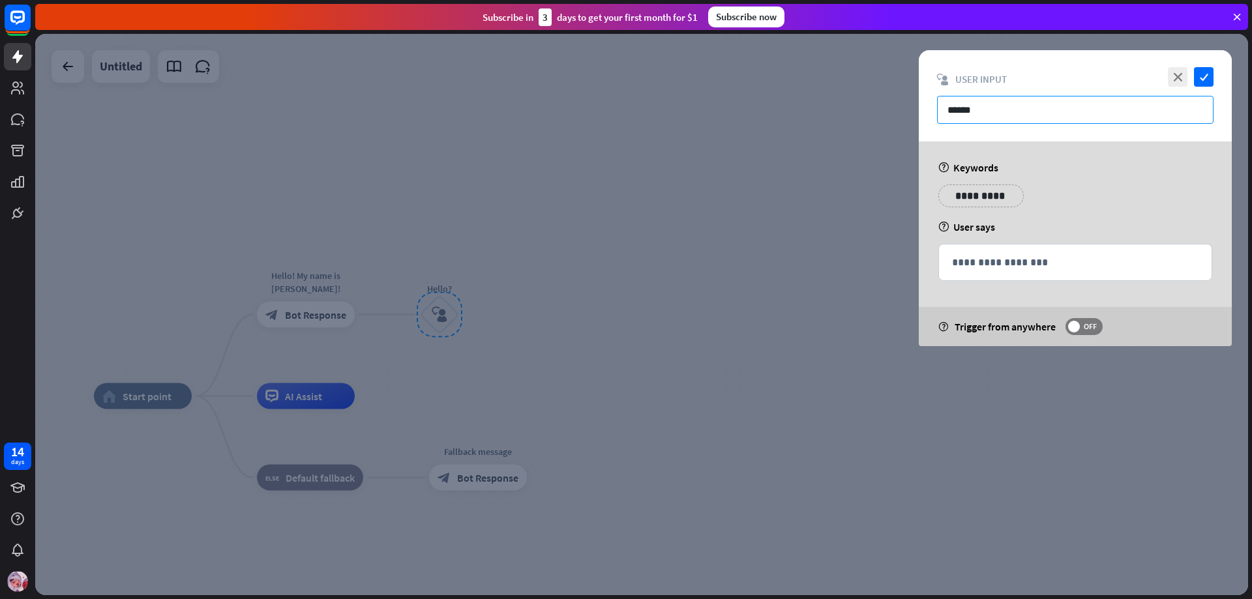
click at [1027, 107] on input "******" at bounding box center [1075, 110] width 276 height 28
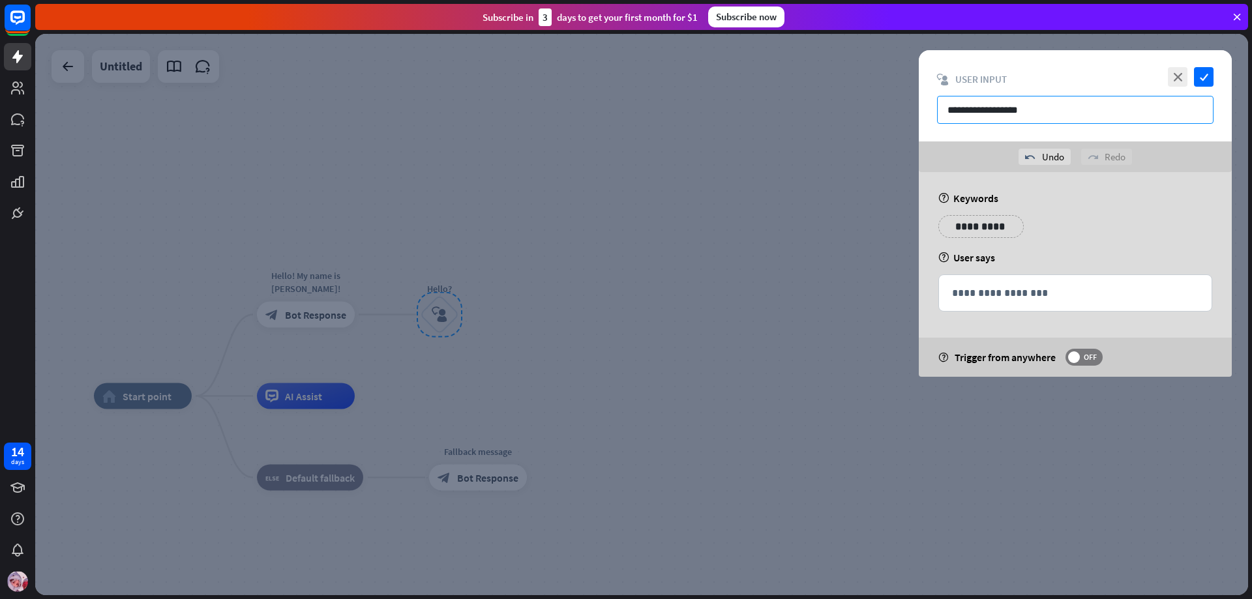
type input "**********"
click at [992, 224] on p "**********" at bounding box center [981, 226] width 66 height 16
click at [1129, 196] on div "help Keywords" at bounding box center [1075, 198] width 274 height 13
click at [1057, 303] on div "**********" at bounding box center [1075, 293] width 273 height 36
click at [979, 289] on p "**********" at bounding box center [1075, 293] width 246 height 16
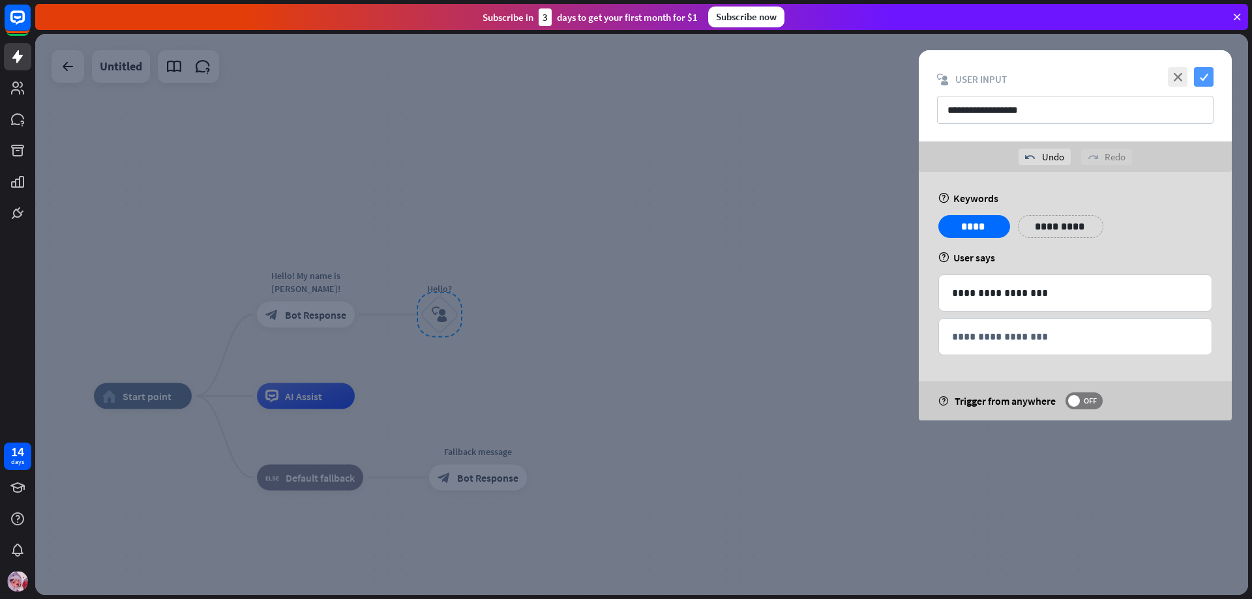
click at [1198, 80] on icon "check" at bounding box center [1204, 77] width 20 height 20
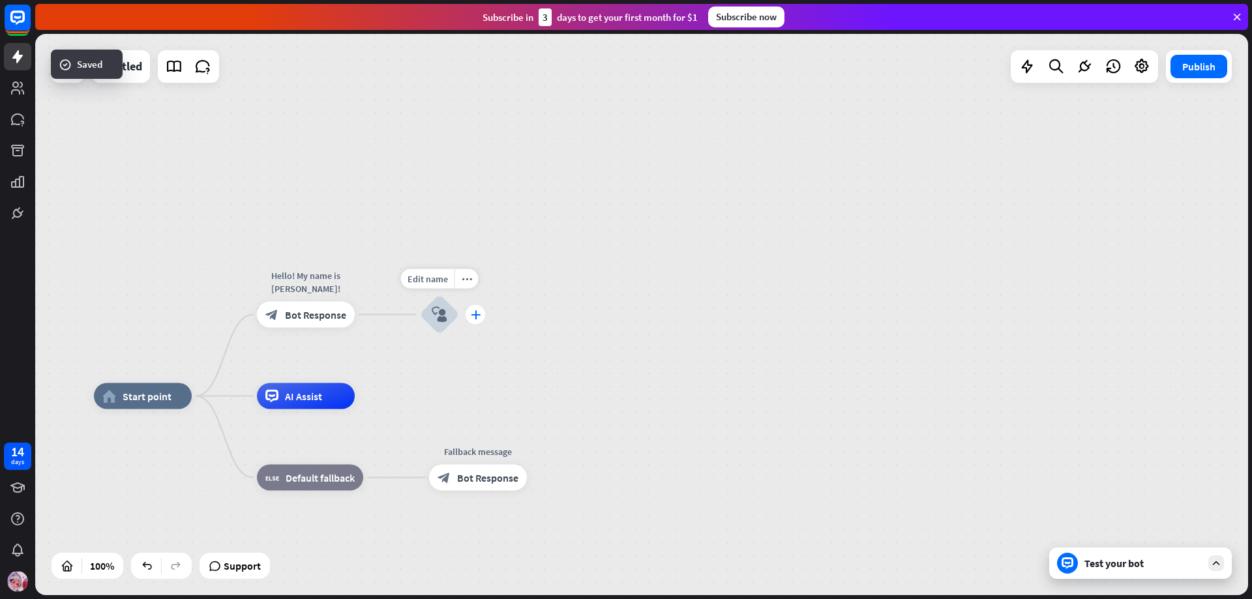
click at [475, 314] on icon "plus" at bounding box center [476, 314] width 10 height 9
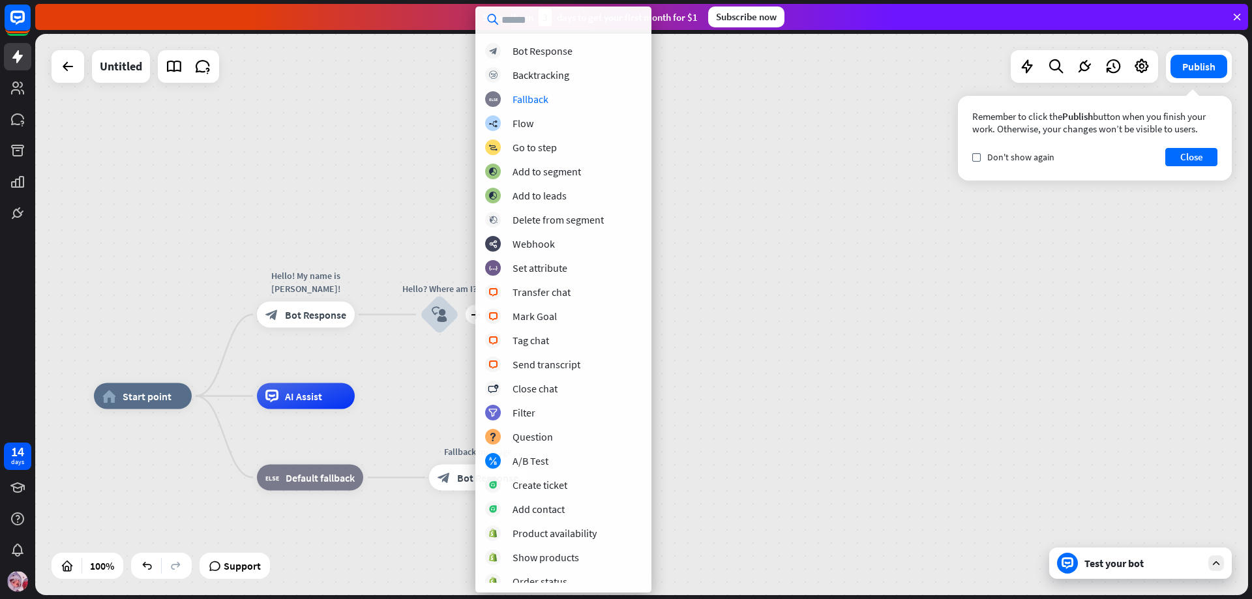
click at [556, 25] on input "text" at bounding box center [563, 20] width 176 height 26
click at [559, 53] on div "Bot Response" at bounding box center [542, 50] width 60 height 13
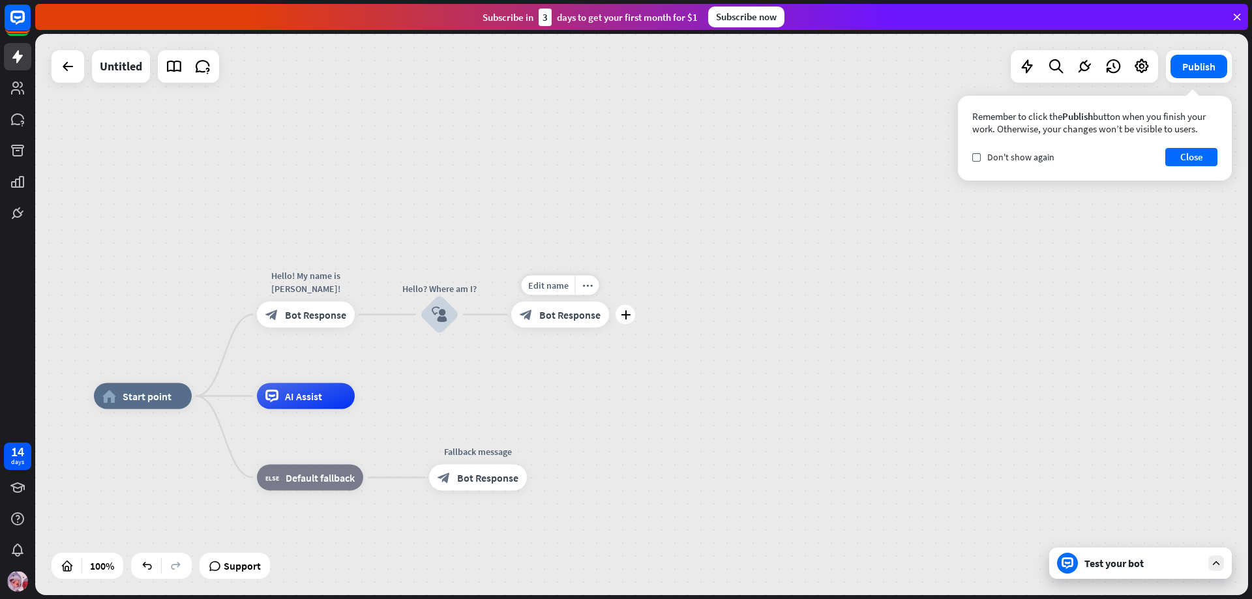
click at [582, 311] on span "Bot Response" at bounding box center [569, 314] width 61 height 13
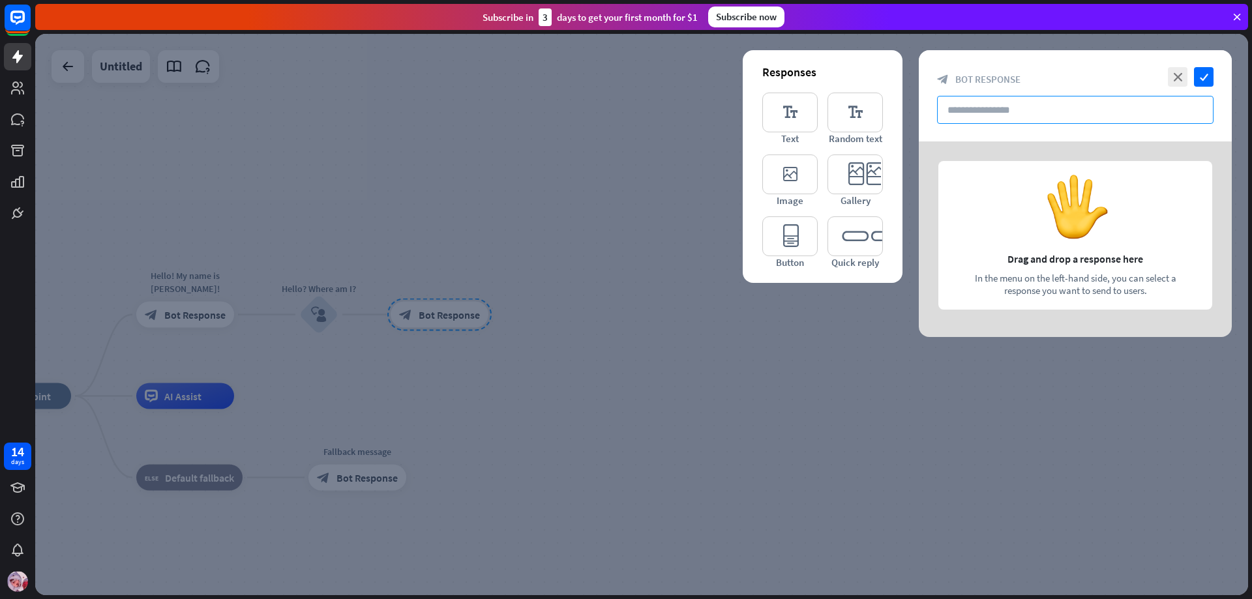
click at [1024, 112] on input "text" at bounding box center [1075, 110] width 276 height 28
click at [1012, 108] on input "text" at bounding box center [1075, 110] width 276 height 28
click at [777, 114] on icon "editor_text" at bounding box center [789, 113] width 55 height 40
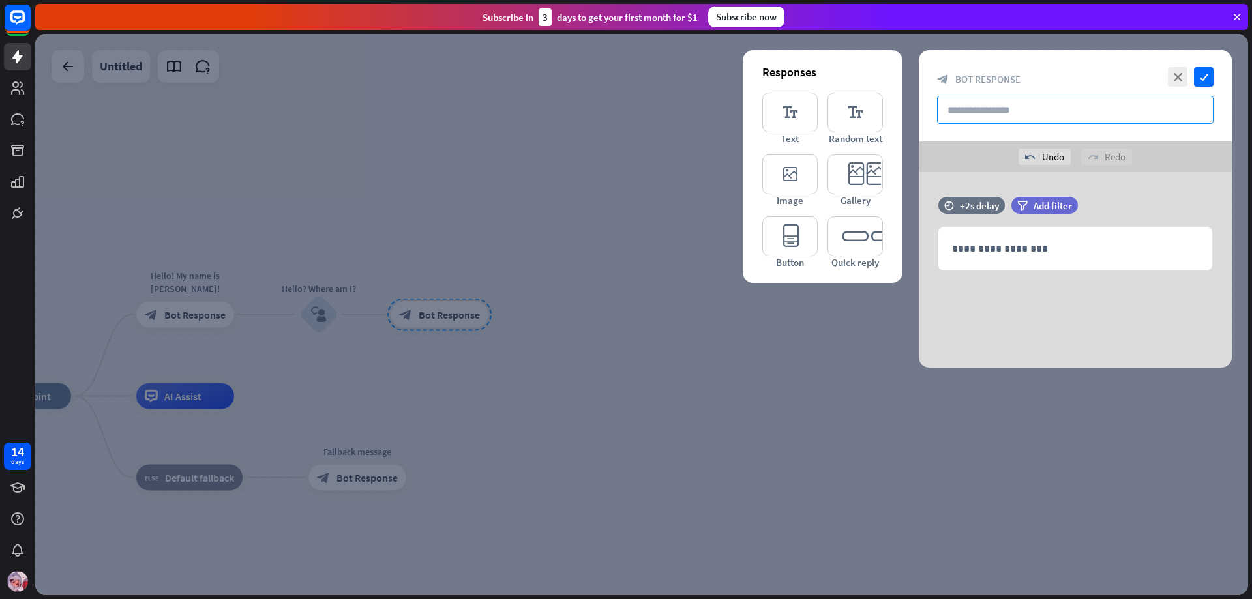
click at [975, 100] on input "text" at bounding box center [1075, 110] width 276 height 28
click at [986, 252] on p "**********" at bounding box center [1075, 249] width 246 height 16
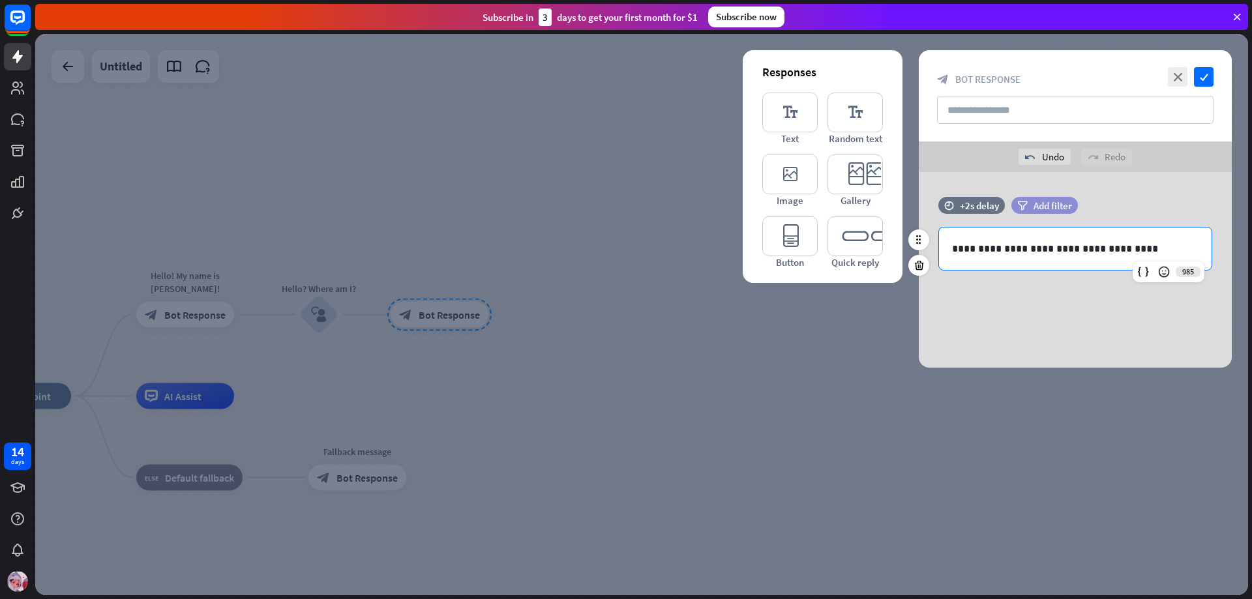
click at [1026, 203] on icon "filter" at bounding box center [1022, 206] width 10 height 10
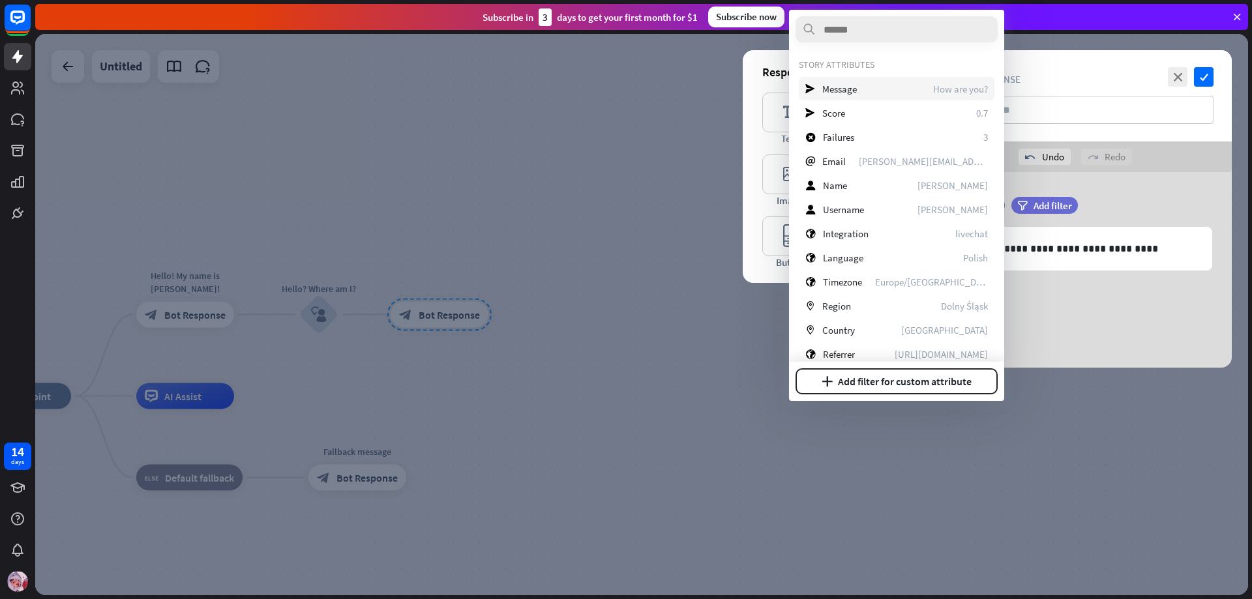
click at [966, 89] on span "How are you?" at bounding box center [960, 89] width 55 height 12
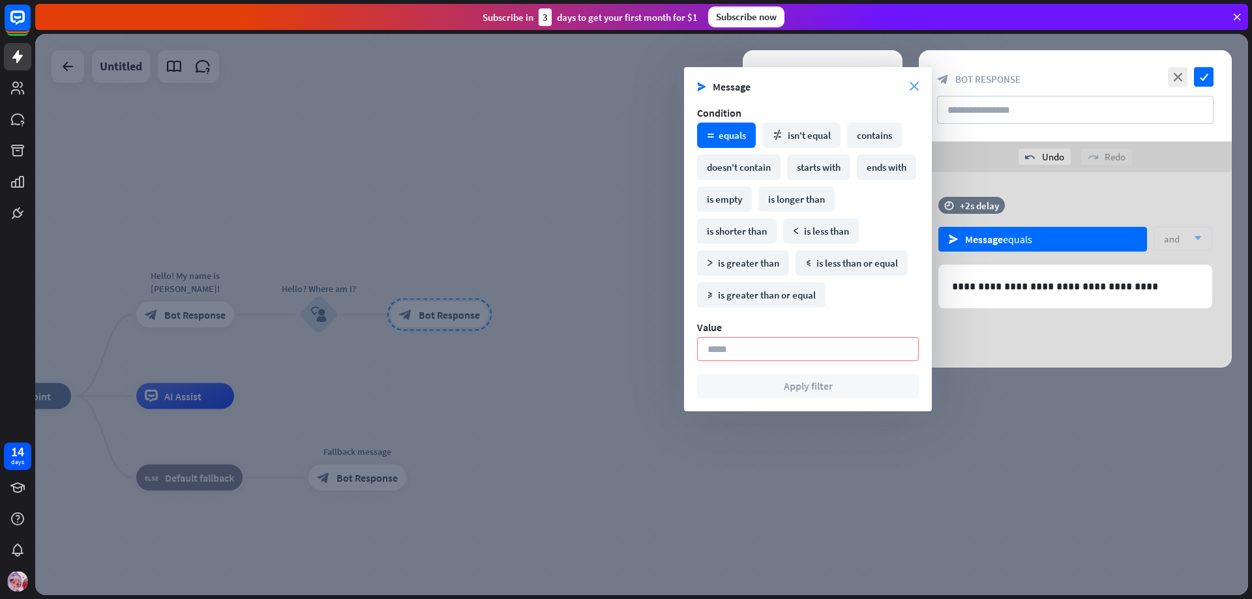
click at [911, 84] on icon "close" at bounding box center [914, 86] width 9 height 9
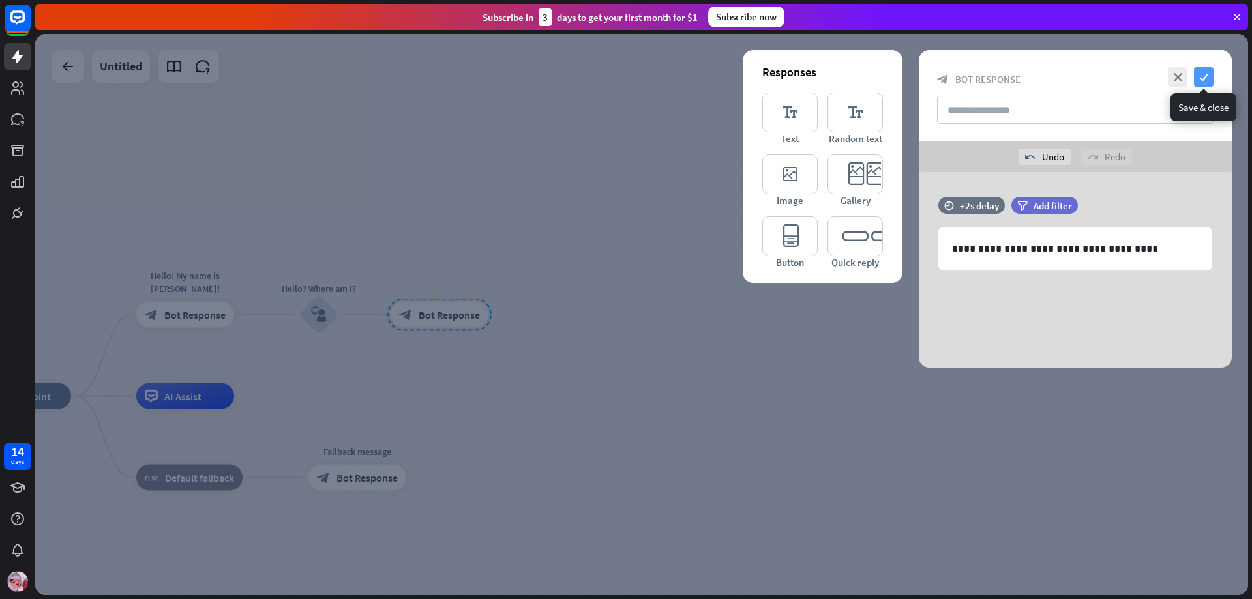
click at [1194, 76] on icon "check" at bounding box center [1204, 77] width 20 height 20
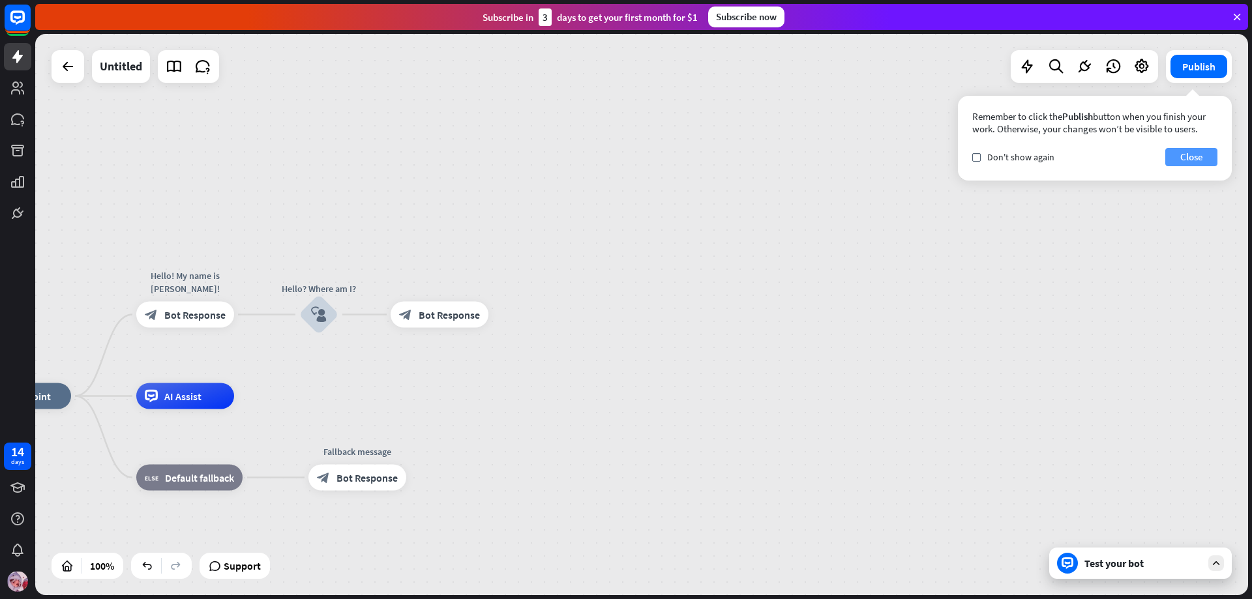
click at [1201, 157] on button "Close" at bounding box center [1191, 157] width 52 height 18
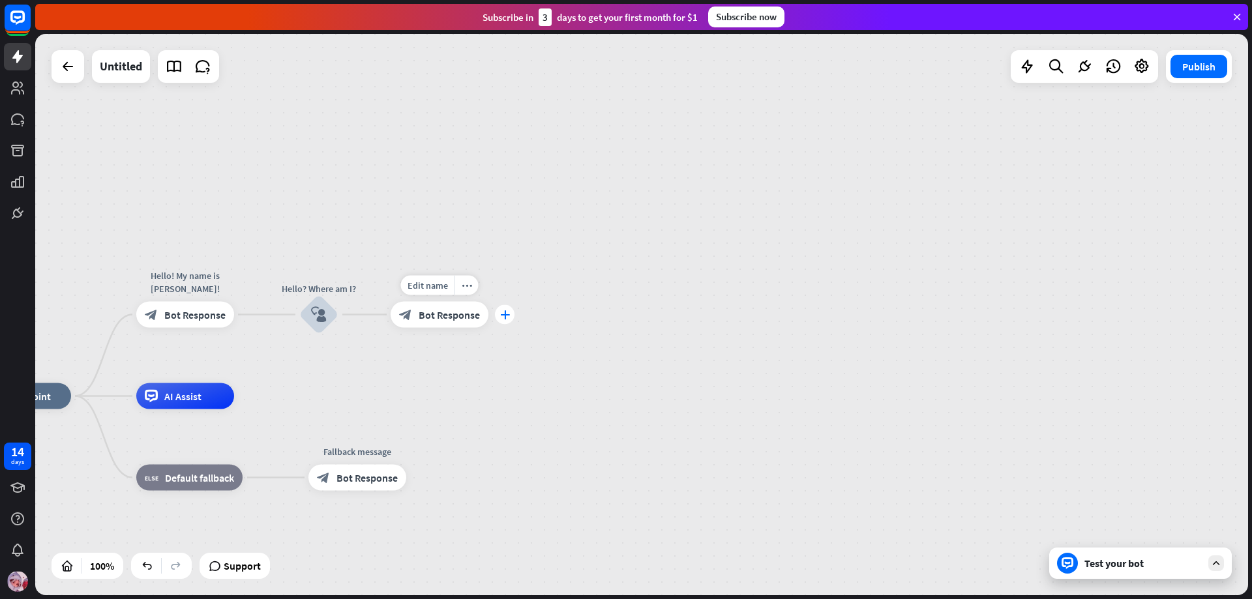
click at [512, 313] on div "plus" at bounding box center [505, 315] width 20 height 20
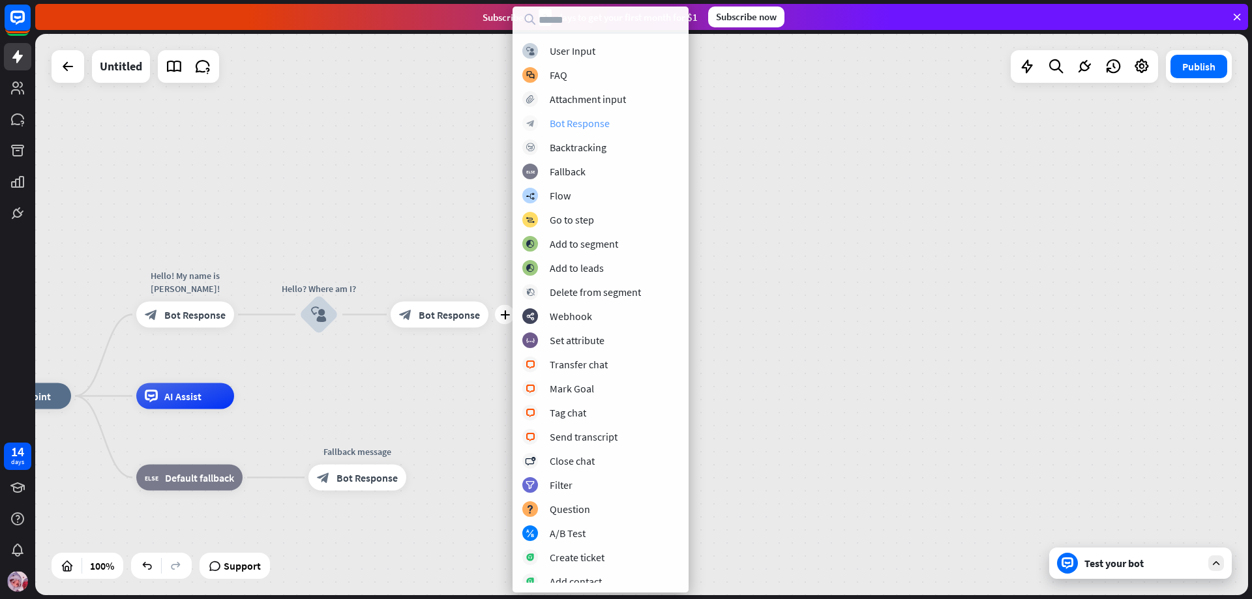
click at [589, 120] on div "Bot Response" at bounding box center [580, 123] width 60 height 13
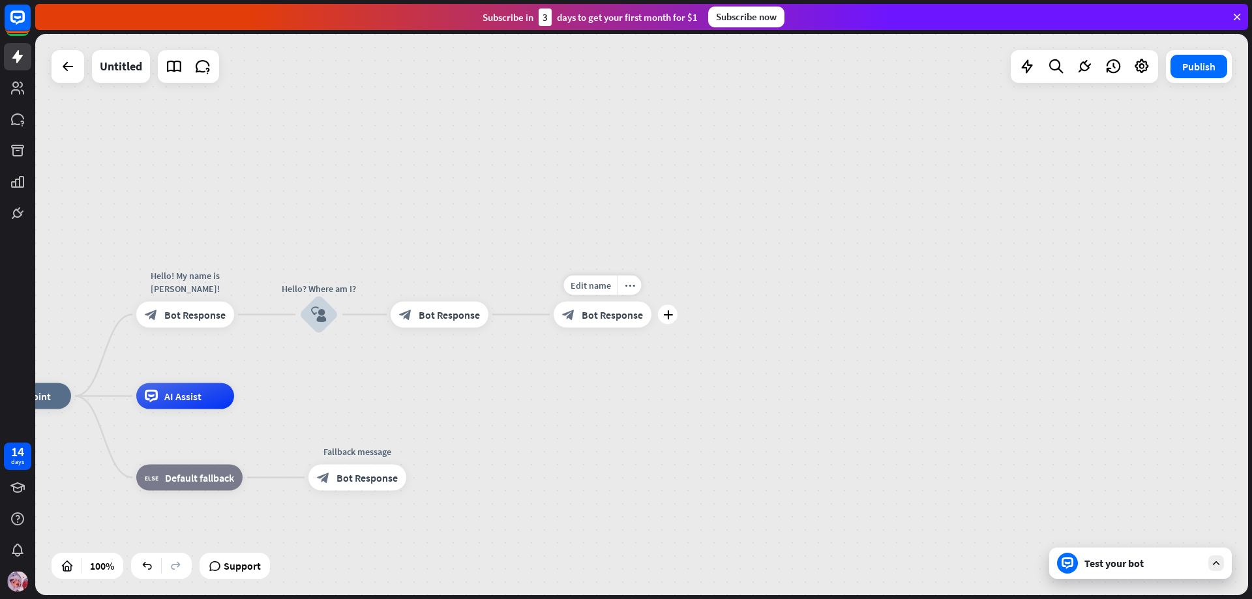
click at [624, 311] on span "Bot Response" at bounding box center [612, 314] width 61 height 13
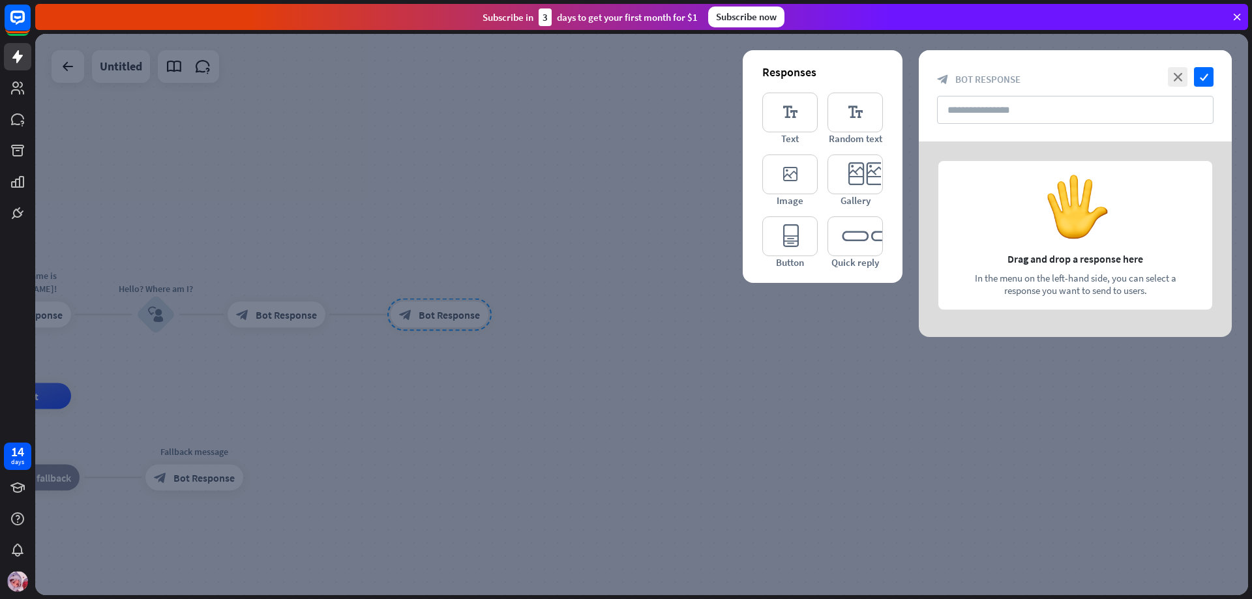
click at [1165, 76] on div "close check" at bounding box center [1189, 77] width 49 height 20
drag, startPoint x: 436, startPoint y: 314, endPoint x: 699, endPoint y: 300, distance: 263.1
click at [699, 300] on div at bounding box center [641, 314] width 1213 height 561
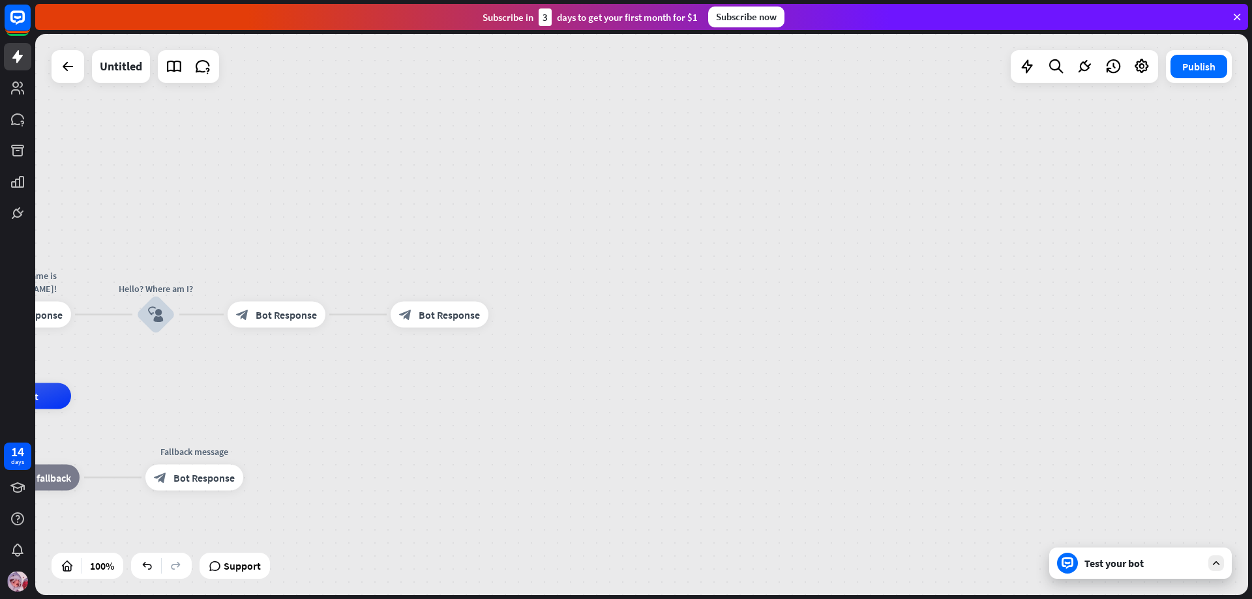
drag, startPoint x: 451, startPoint y: 322, endPoint x: 610, endPoint y: 330, distance: 159.3
click at [610, 330] on div "home_2 Start point Hello! My name is [PERSON_NAME]! block_bot_response Bot Resp…" at bounding box center [641, 314] width 1213 height 561
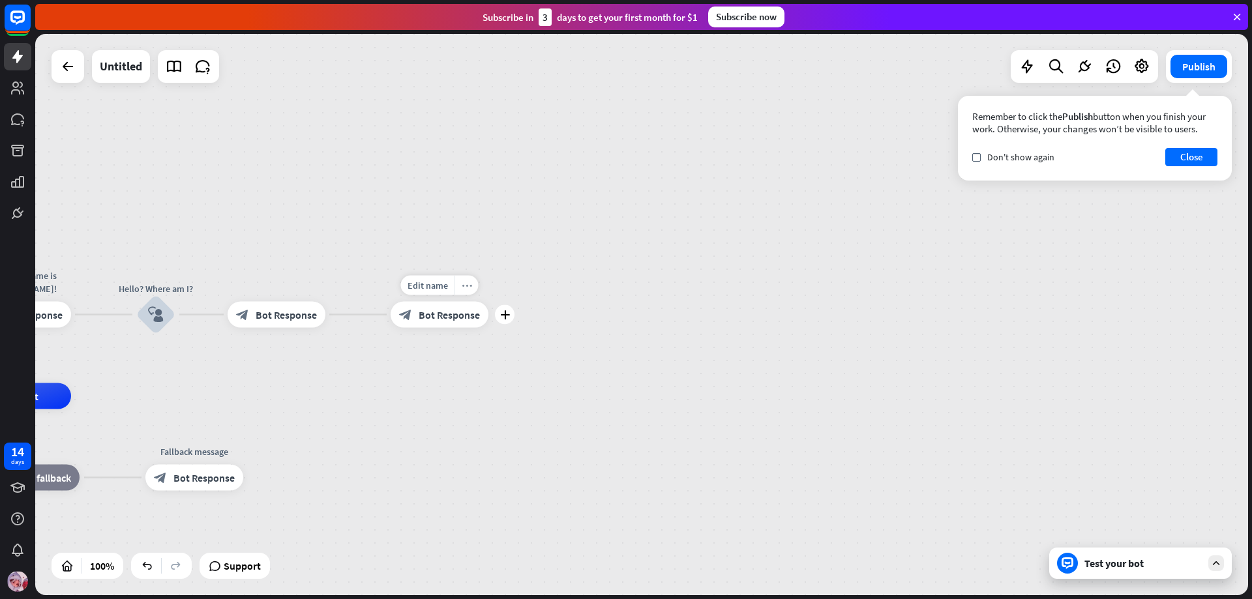
click at [465, 287] on icon "more_horiz" at bounding box center [467, 285] width 10 height 10
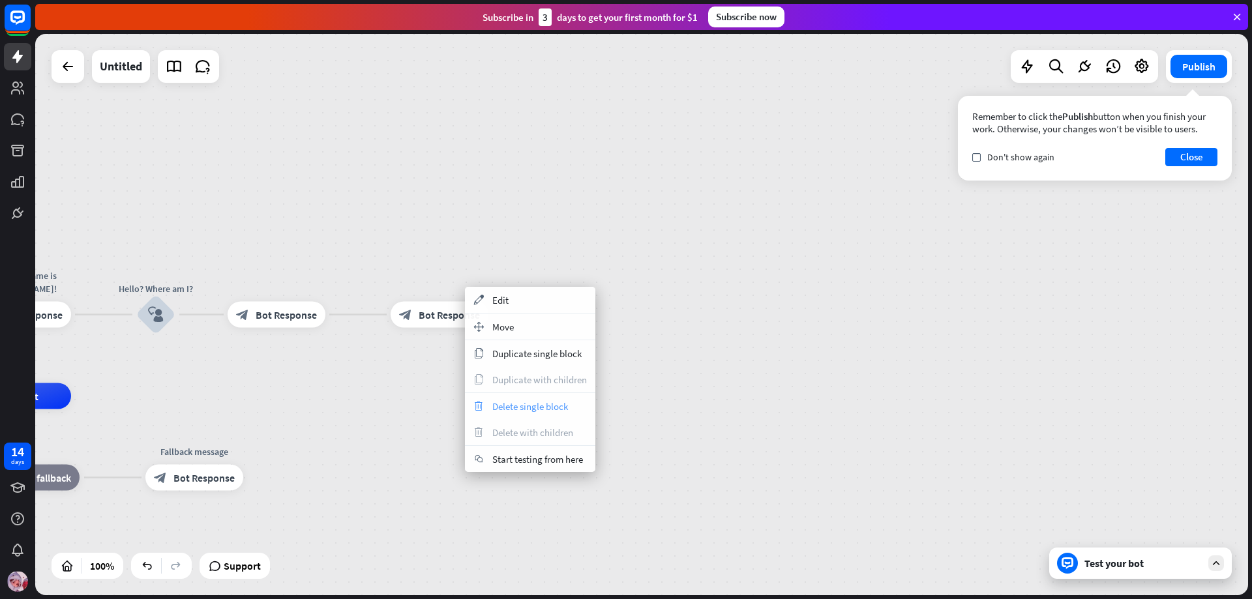
click at [518, 406] on span "Delete single block" at bounding box center [530, 406] width 76 height 12
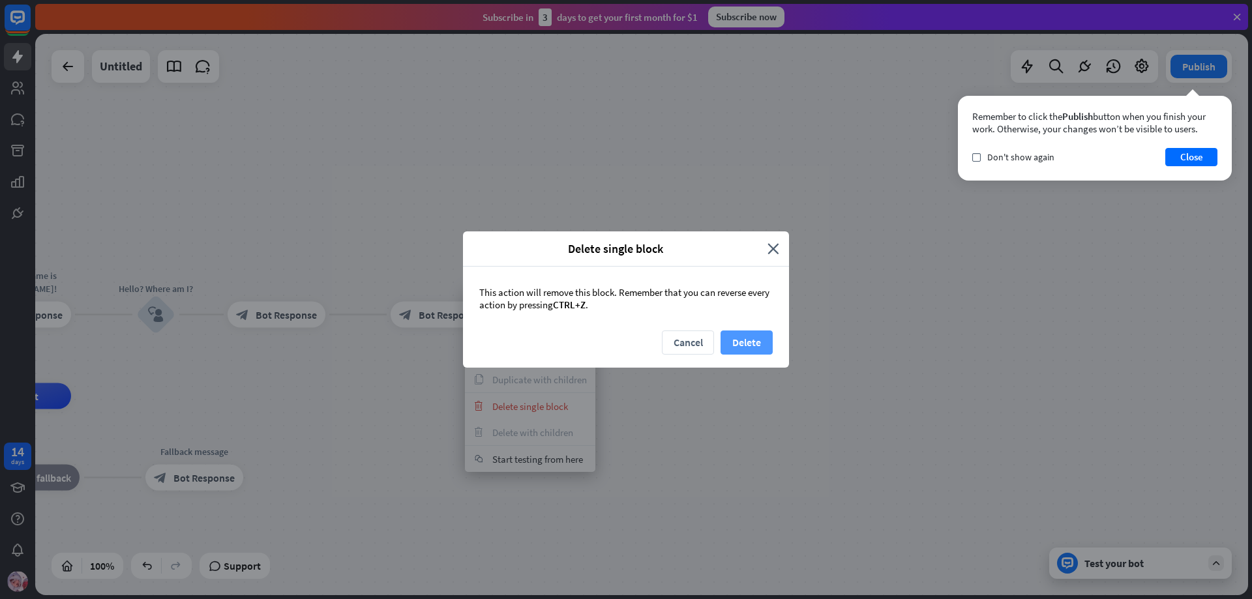
click at [760, 346] on button "Delete" at bounding box center [746, 343] width 52 height 24
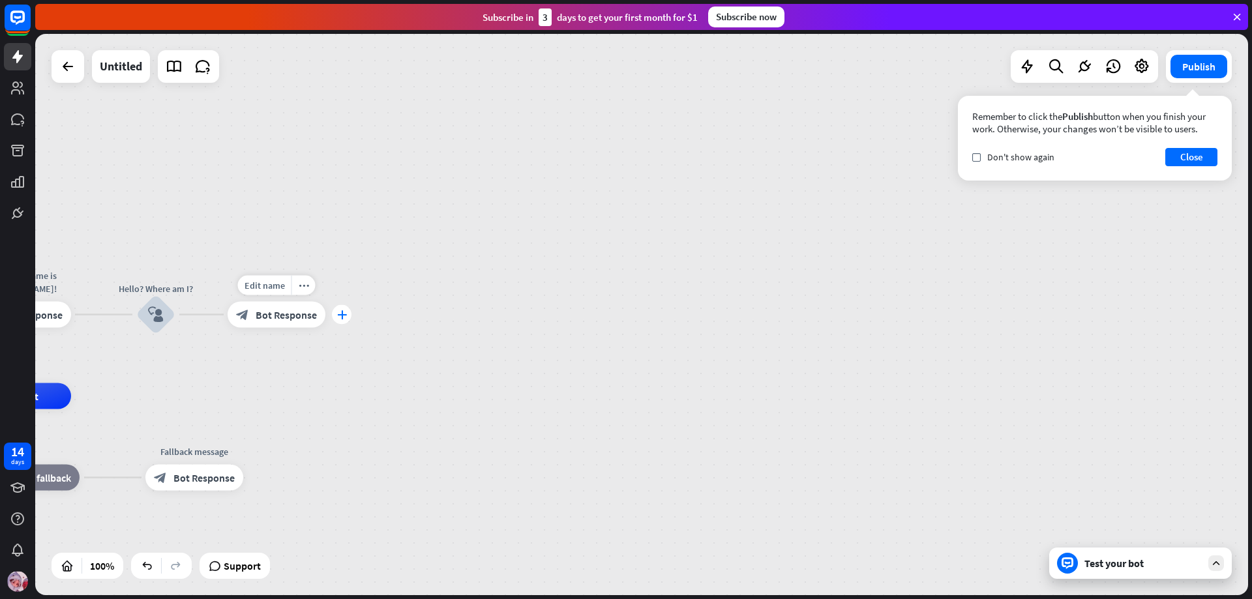
click at [338, 319] on div "plus" at bounding box center [342, 315] width 20 height 20
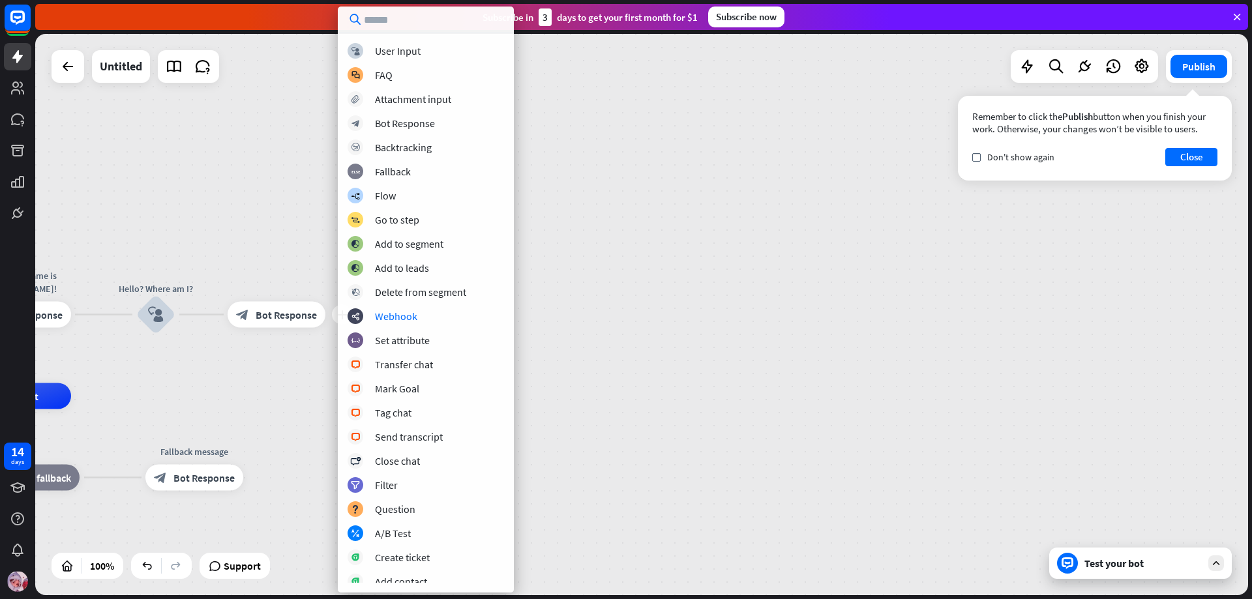
click at [585, 133] on div "home_2 Start point Hello! My name is [PERSON_NAME]! block_bot_response Bot Resp…" at bounding box center [641, 314] width 1213 height 561
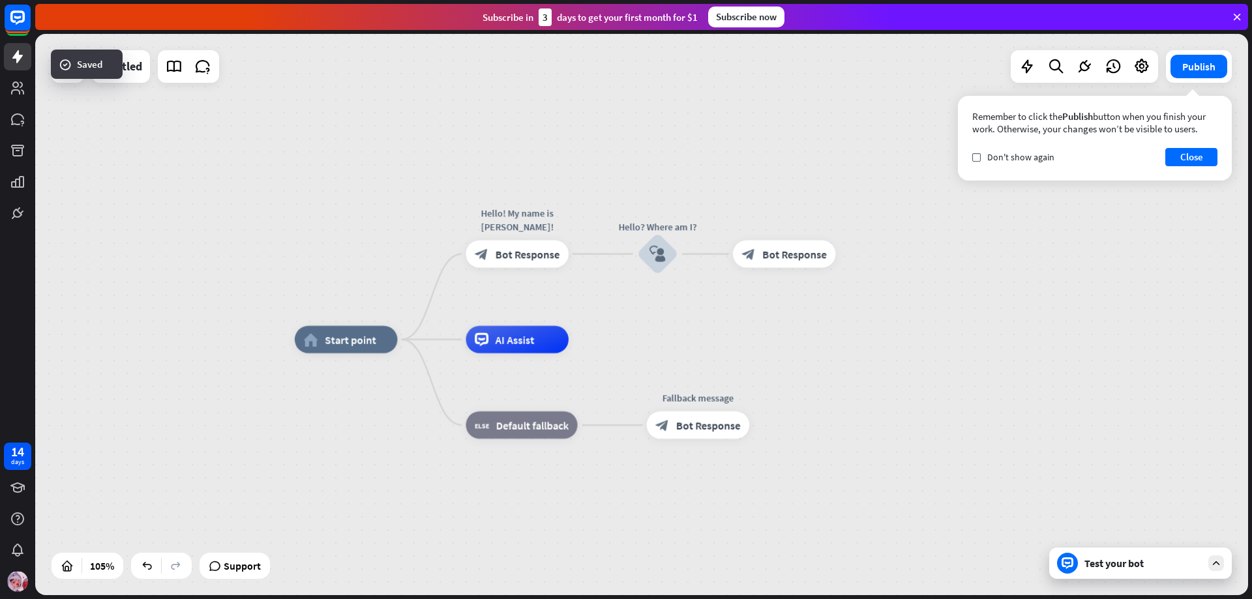
drag, startPoint x: 245, startPoint y: 359, endPoint x: 746, endPoint y: 298, distance: 504.5
click at [746, 298] on div "home_2 Start point Hello! My name is [PERSON_NAME]! block_bot_response Bot Resp…" at bounding box center [641, 314] width 1213 height 561
click at [1198, 59] on button "Publish" at bounding box center [1198, 66] width 57 height 23
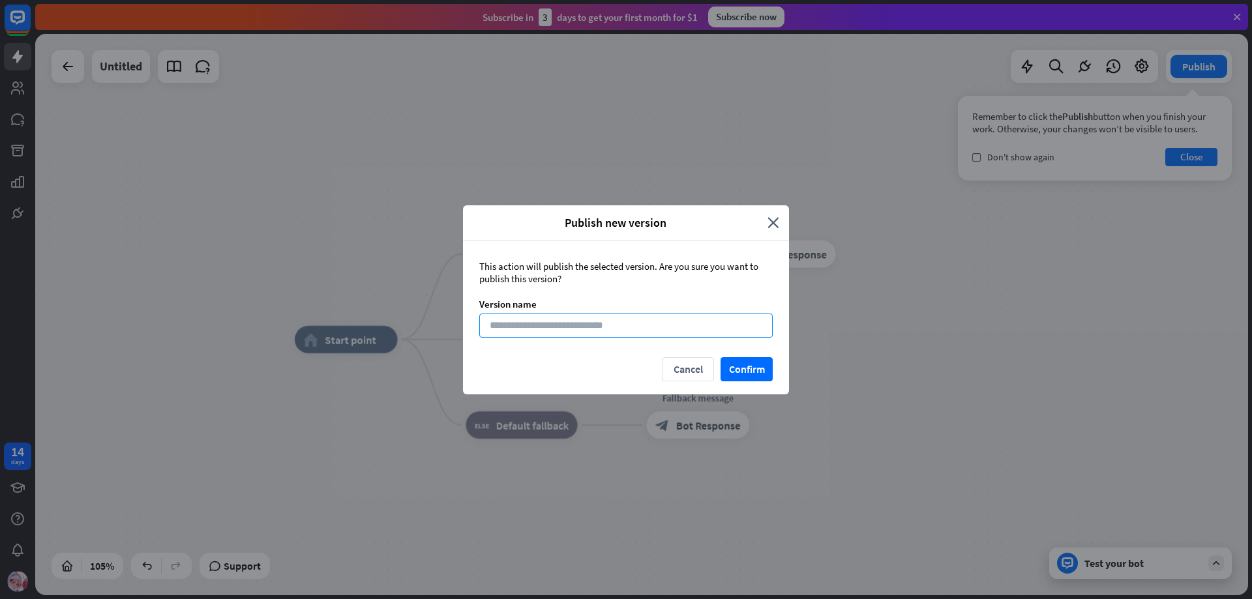
click at [639, 333] on input at bounding box center [625, 326] width 293 height 24
type input "**********"
click at [765, 376] on button "Confirm" at bounding box center [746, 369] width 52 height 24
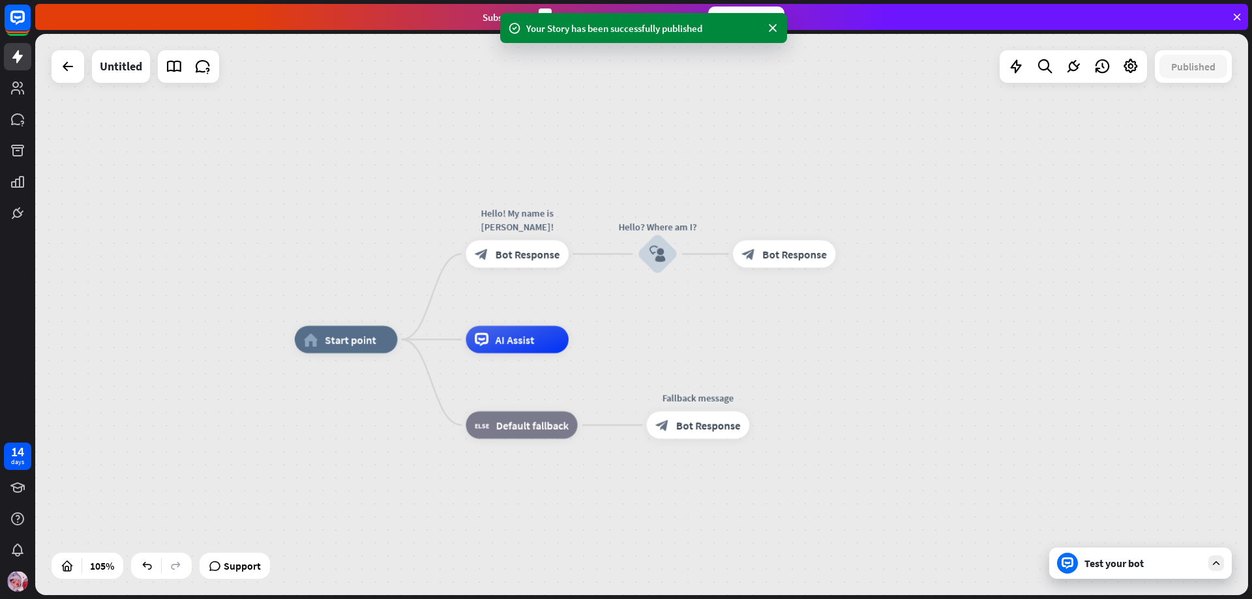
click at [1065, 562] on icon at bounding box center [1068, 563] width 6 height 3
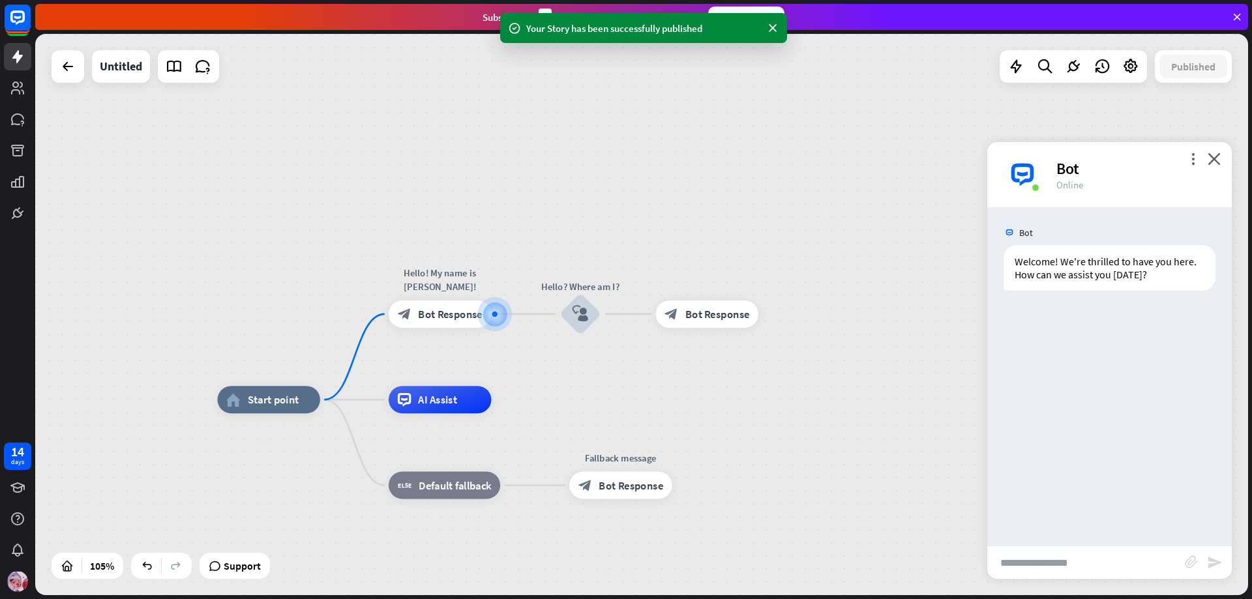
click at [1052, 562] on input "text" at bounding box center [1086, 562] width 198 height 33
click at [1050, 565] on input "text" at bounding box center [1086, 562] width 198 height 33
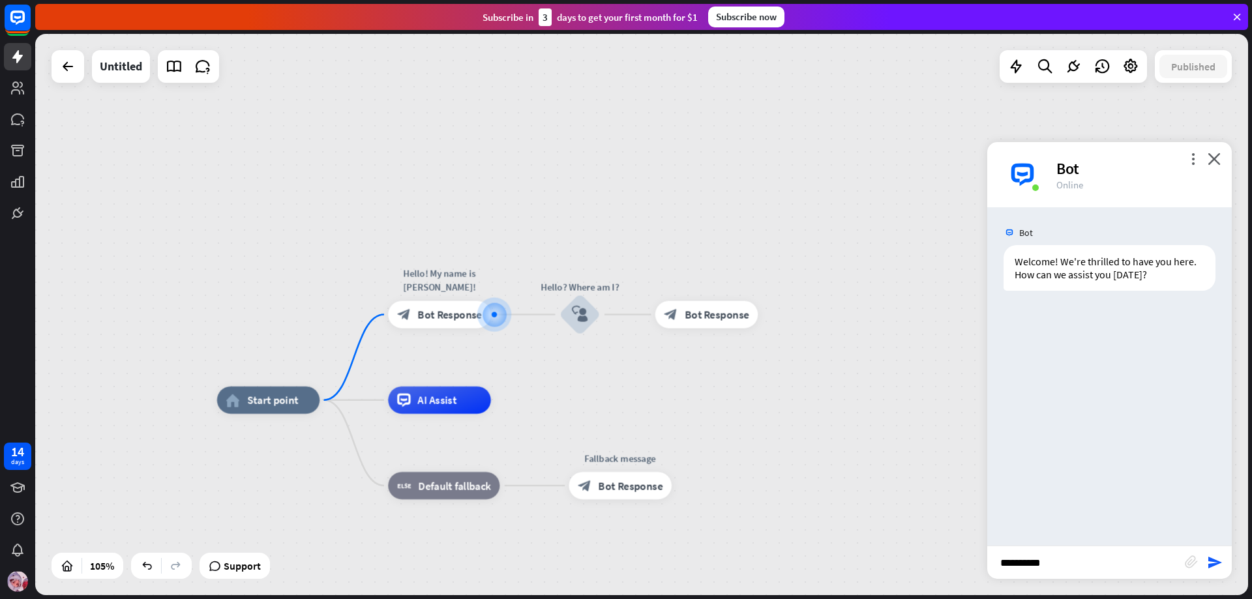
type input "**********"
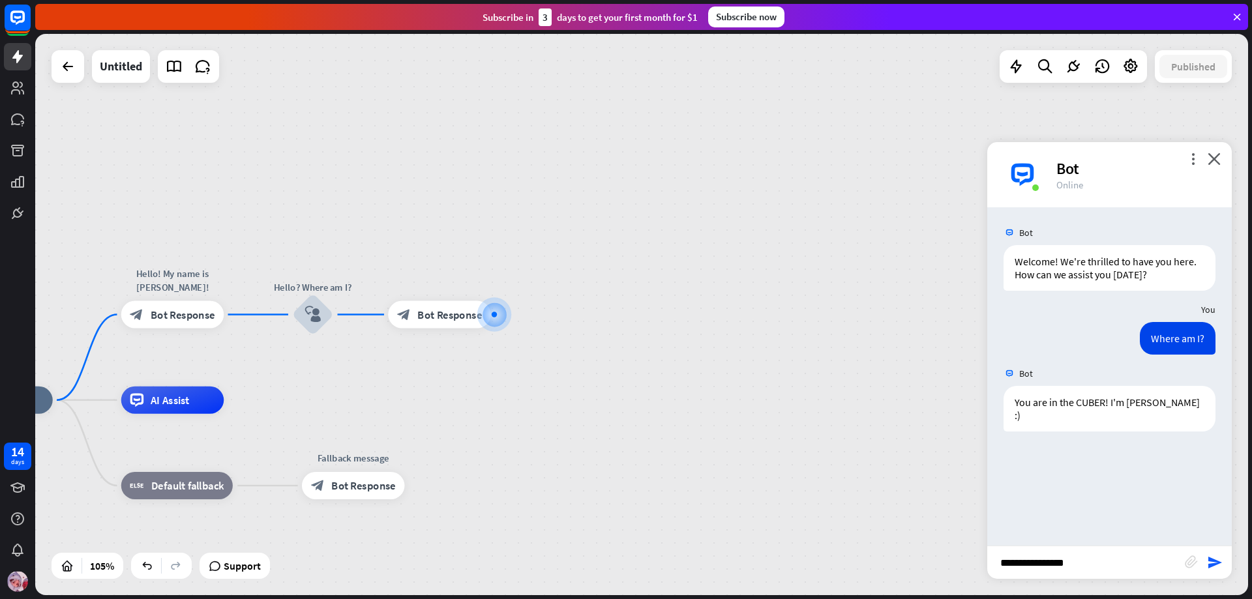
type input "**********"
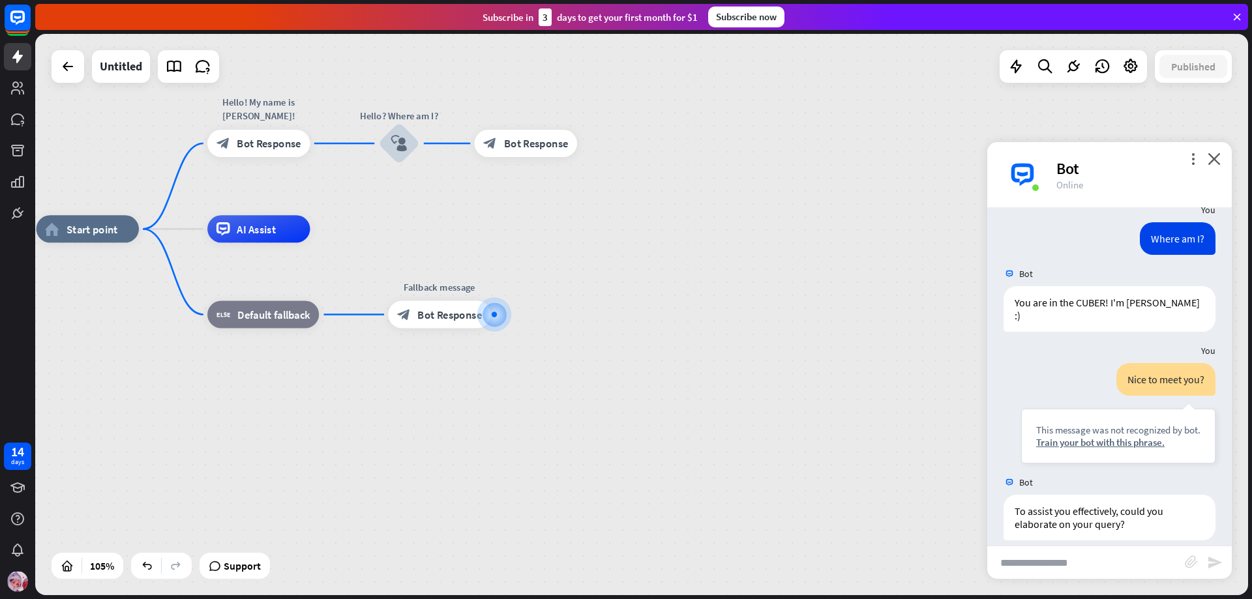
scroll to position [101, 0]
click at [1208, 162] on div "Bot" at bounding box center [1136, 168] width 160 height 20
click at [1214, 155] on icon "close" at bounding box center [1214, 159] width 13 height 12
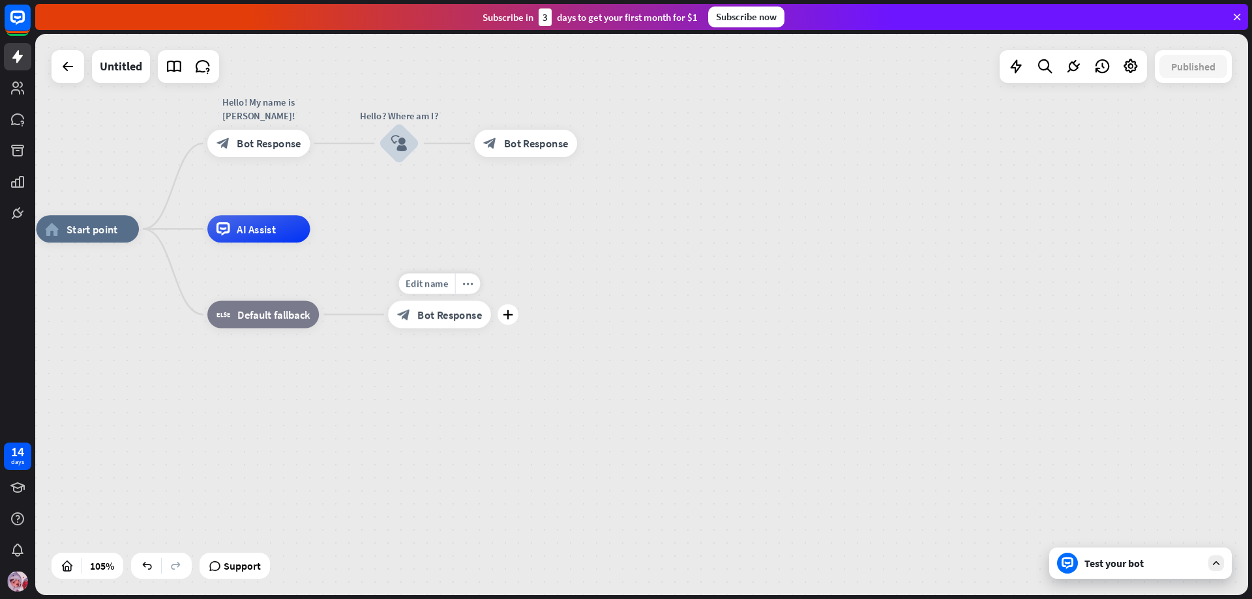
click at [428, 305] on div "block_bot_response Bot Response" at bounding box center [439, 314] width 103 height 27
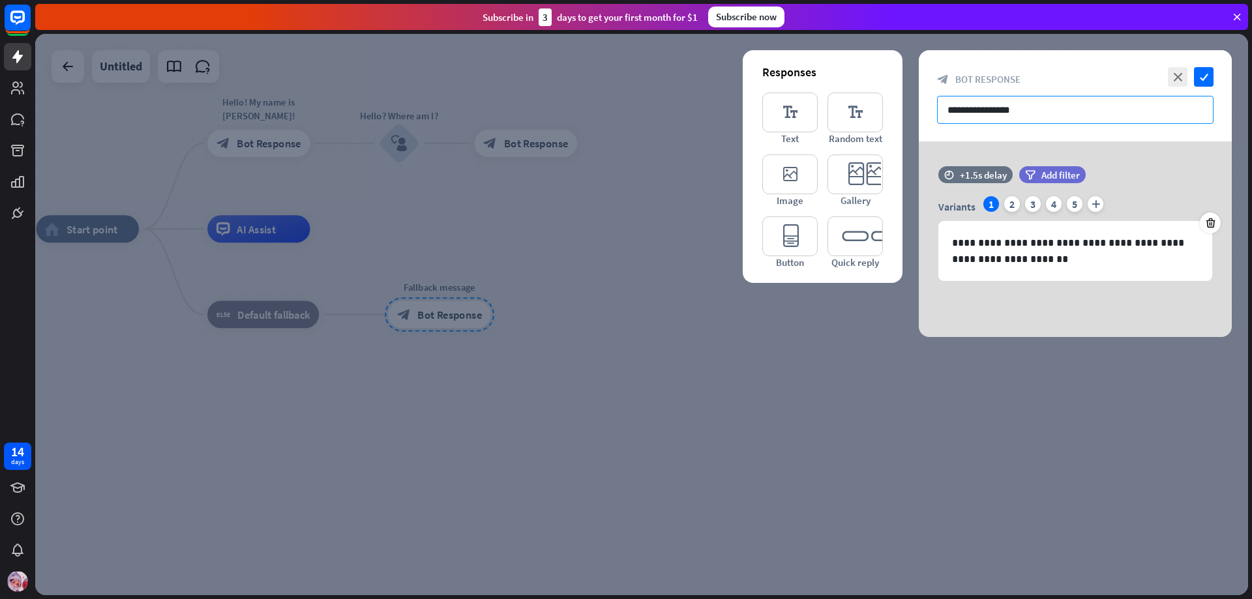
click at [1060, 116] on input "**********" at bounding box center [1075, 110] width 276 height 28
click at [1019, 251] on p "**********" at bounding box center [1075, 251] width 246 height 33
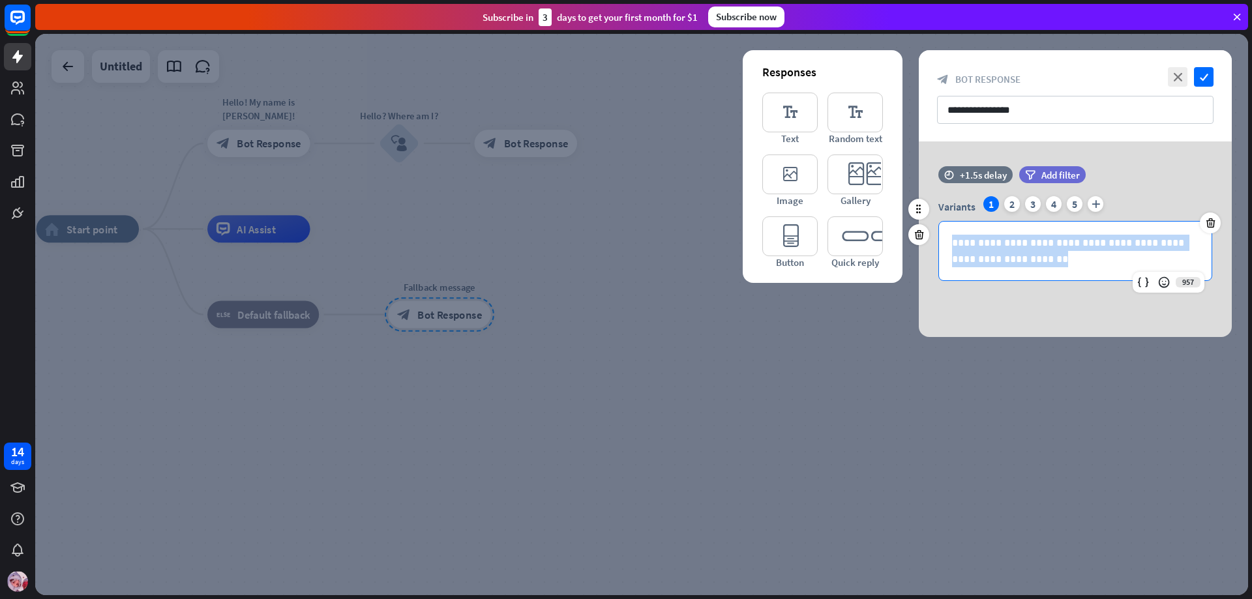
click at [1019, 251] on p "**********" at bounding box center [1075, 251] width 246 height 33
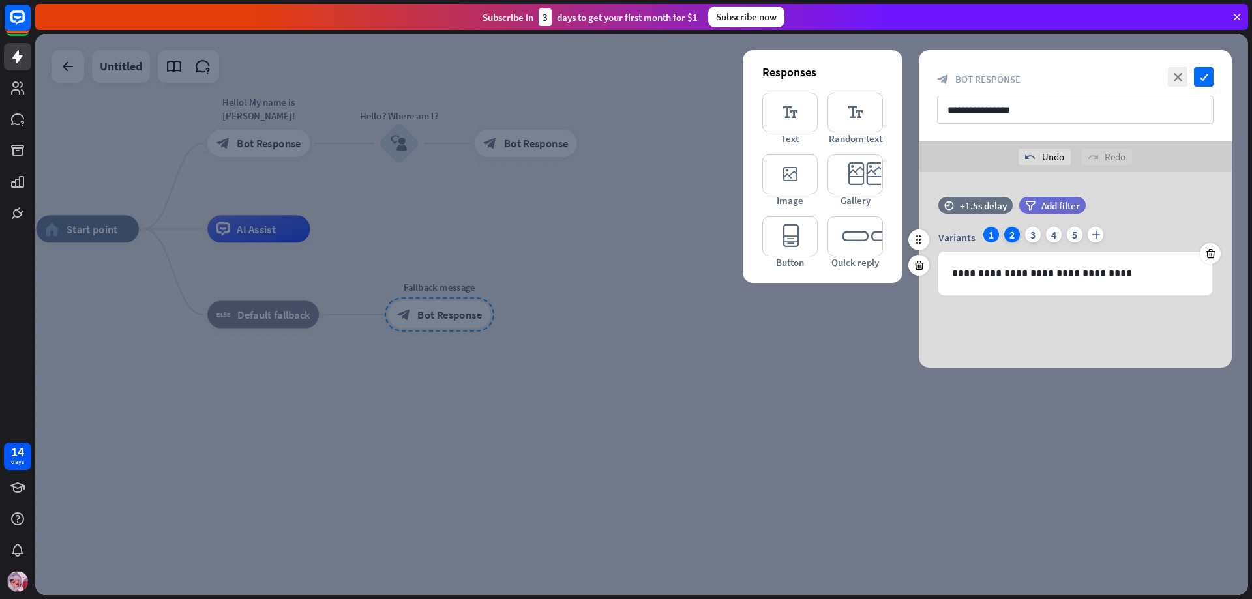
click at [1013, 237] on div "2" at bounding box center [1012, 235] width 16 height 16
click at [1048, 230] on div "4" at bounding box center [1054, 235] width 16 height 16
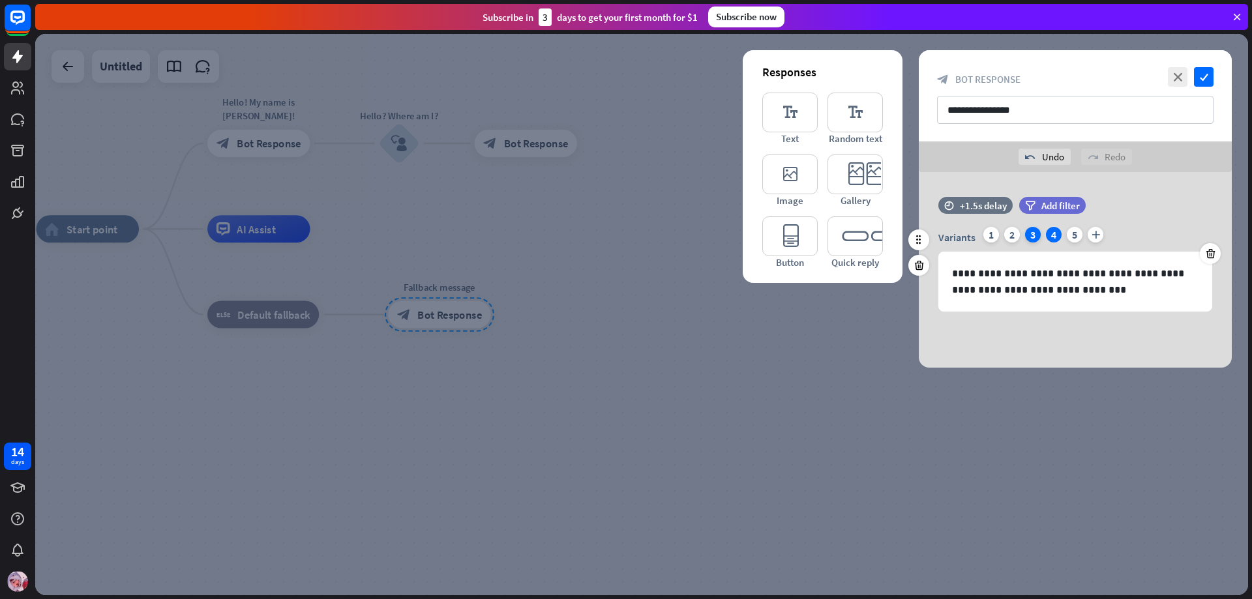
click at [1032, 237] on div "3" at bounding box center [1033, 235] width 16 height 16
click at [1038, 267] on p "**********" at bounding box center [1075, 273] width 246 height 16
click at [1037, 269] on p "**********" at bounding box center [1075, 273] width 246 height 16
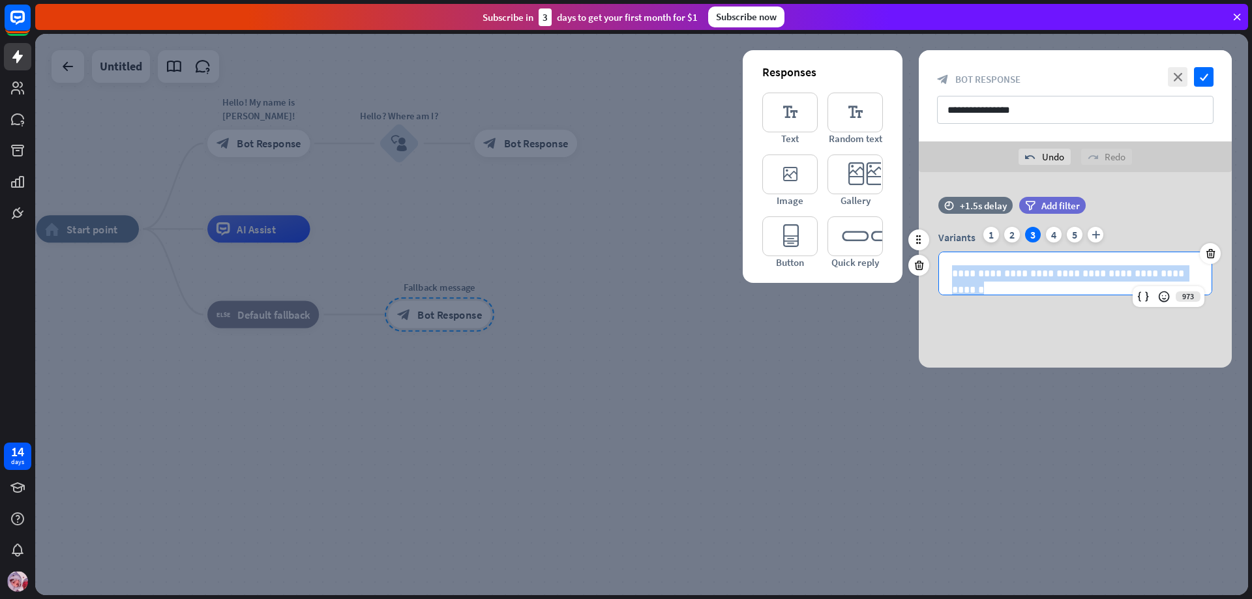
click at [1037, 270] on p "**********" at bounding box center [1075, 273] width 246 height 16
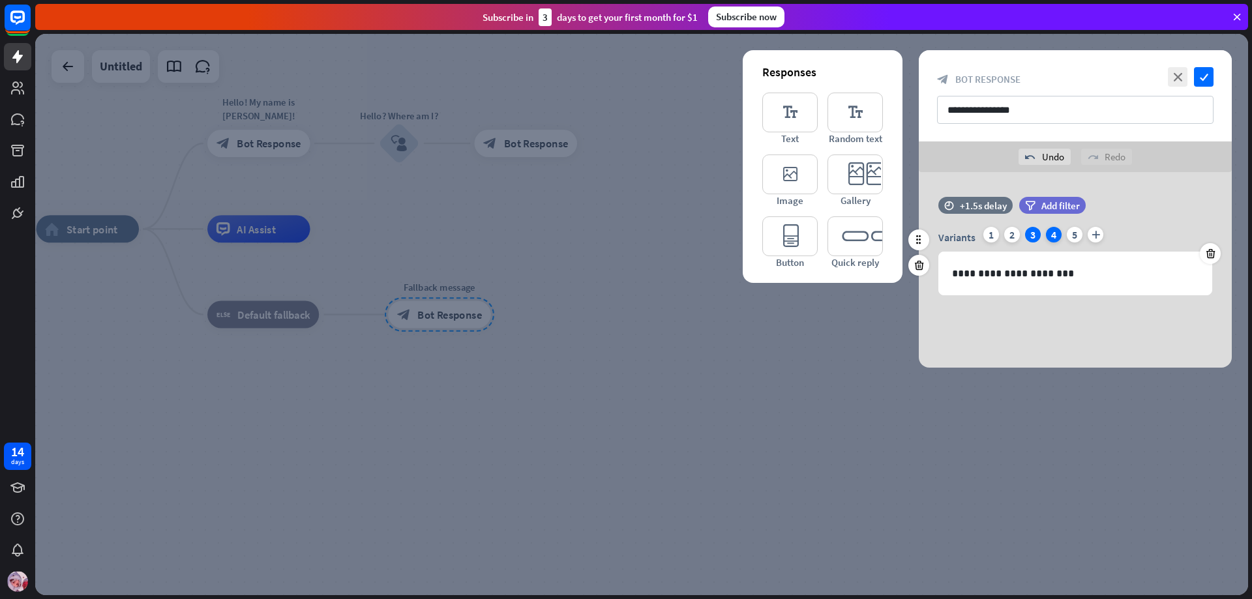
click at [1049, 239] on div "4" at bounding box center [1054, 235] width 16 height 16
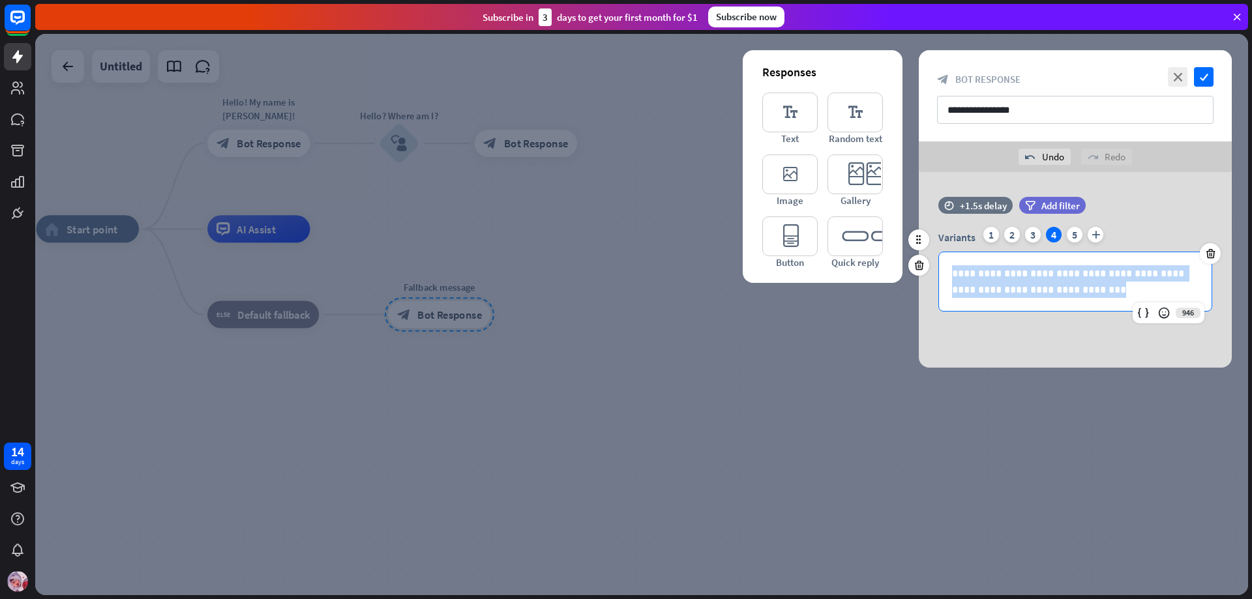
drag, startPoint x: 1074, startPoint y: 293, endPoint x: 932, endPoint y: 274, distance: 142.7
click at [932, 274] on div "**********" at bounding box center [1075, 269] width 313 height 85
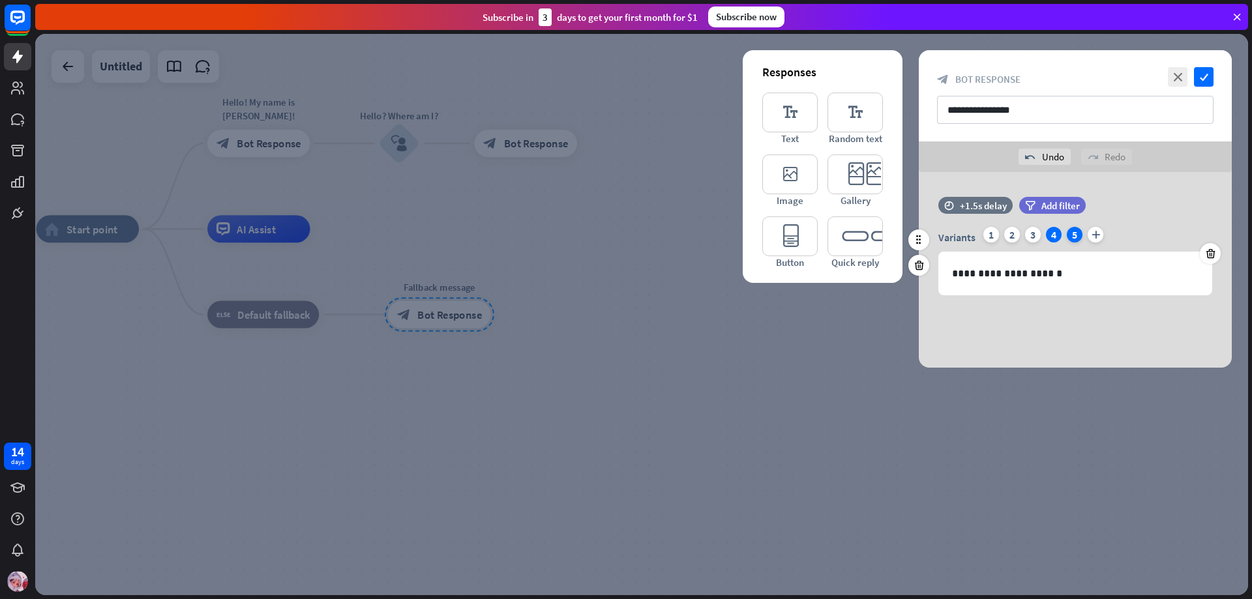
click at [1077, 228] on div "5" at bounding box center [1075, 235] width 16 height 16
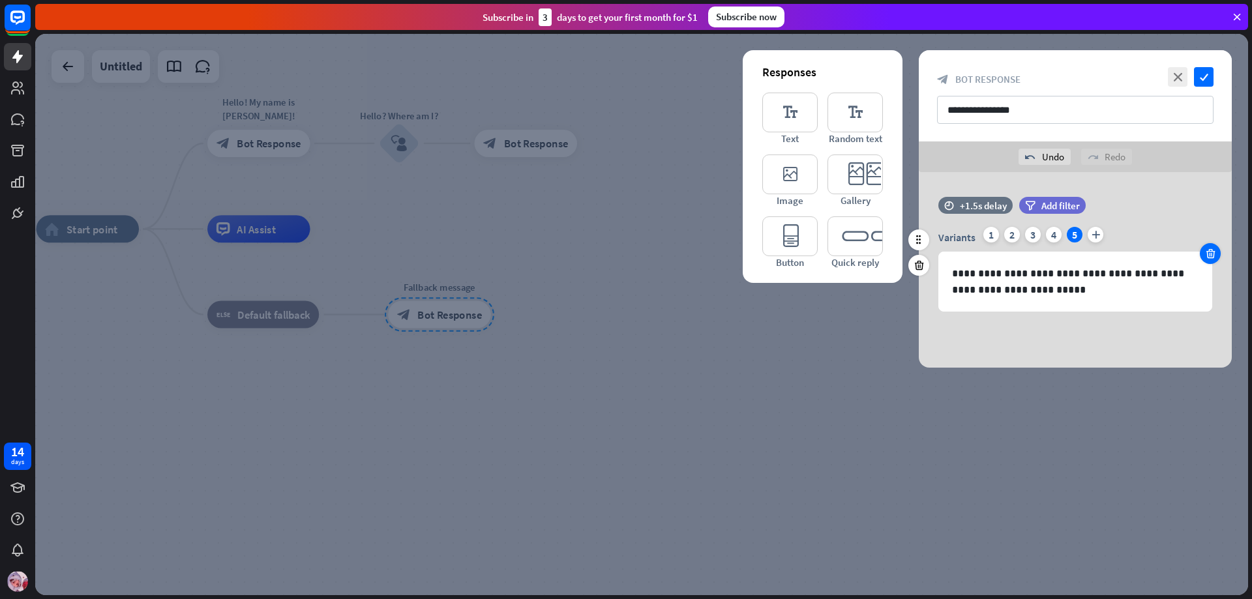
click at [1211, 256] on icon at bounding box center [1210, 254] width 12 height 12
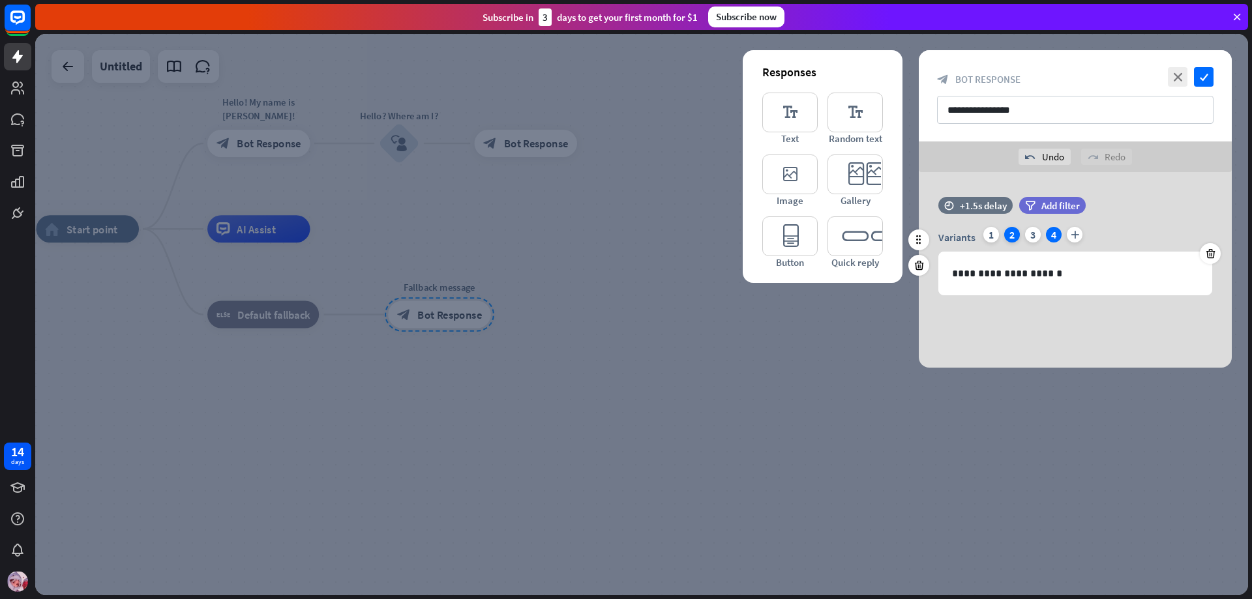
click at [1013, 236] on div "2" at bounding box center [1012, 235] width 16 height 16
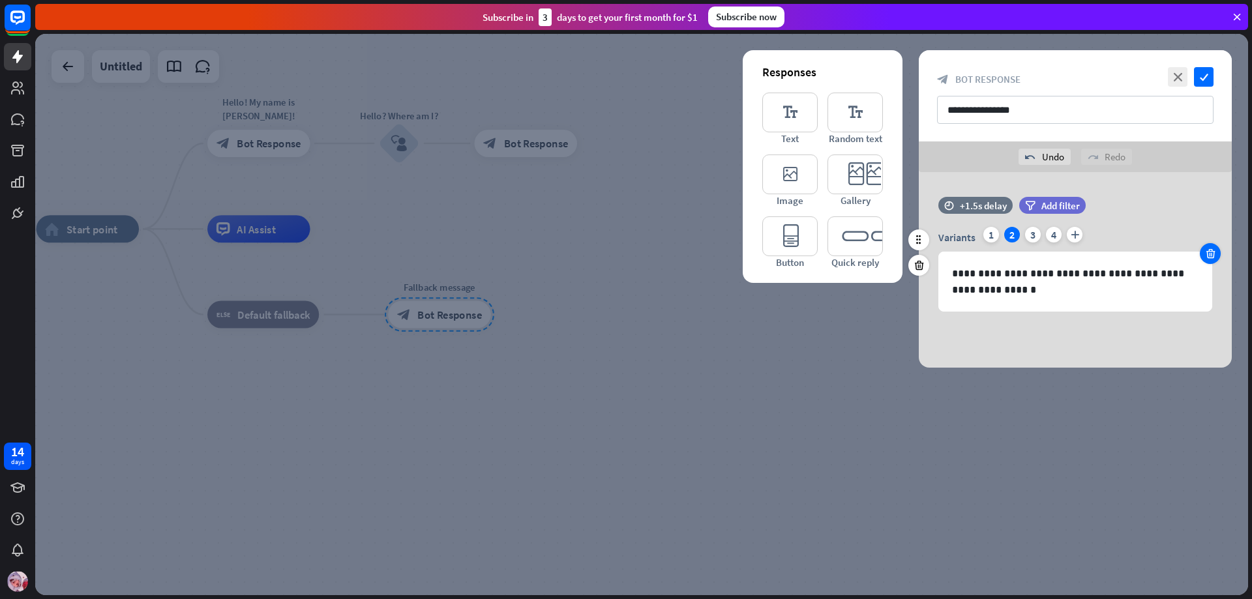
click at [1217, 255] on div at bounding box center [1210, 253] width 21 height 21
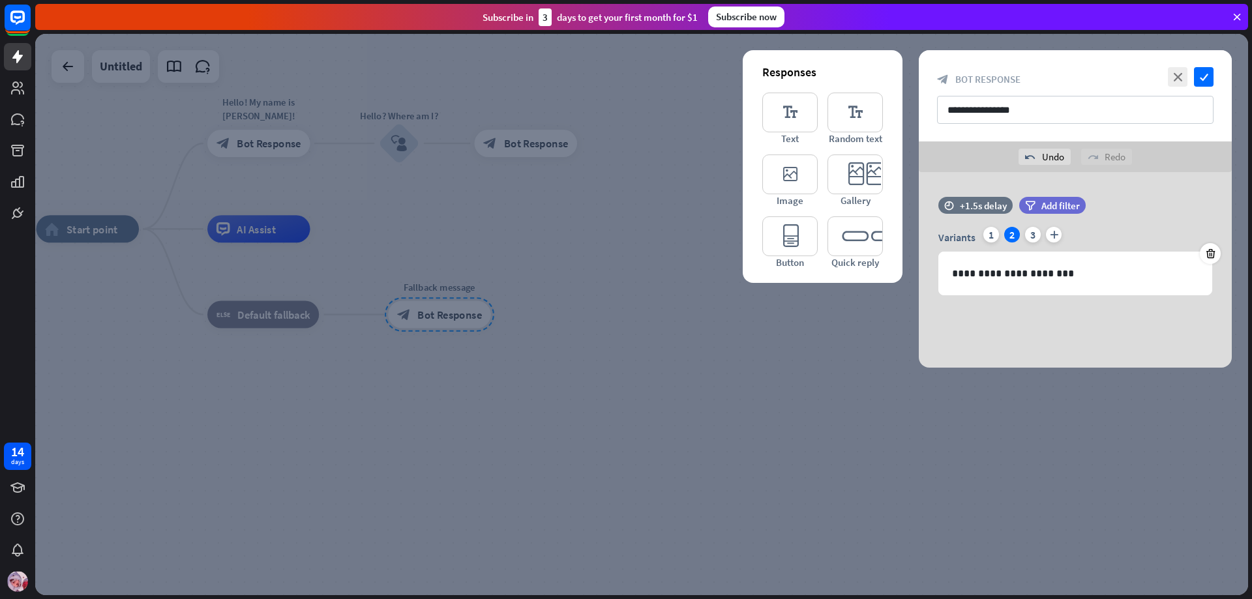
click at [1215, 68] on div "**********" at bounding box center [1075, 95] width 313 height 91
click at [1199, 77] on icon "check" at bounding box center [1204, 77] width 20 height 20
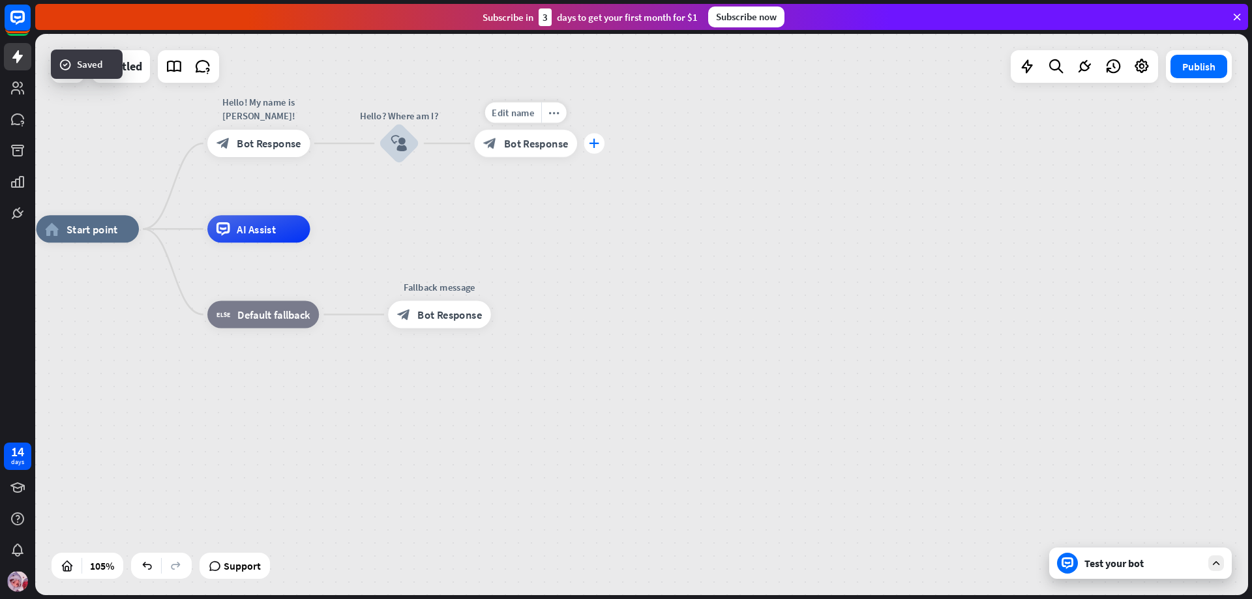
click at [597, 146] on icon "plus" at bounding box center [594, 144] width 10 height 10
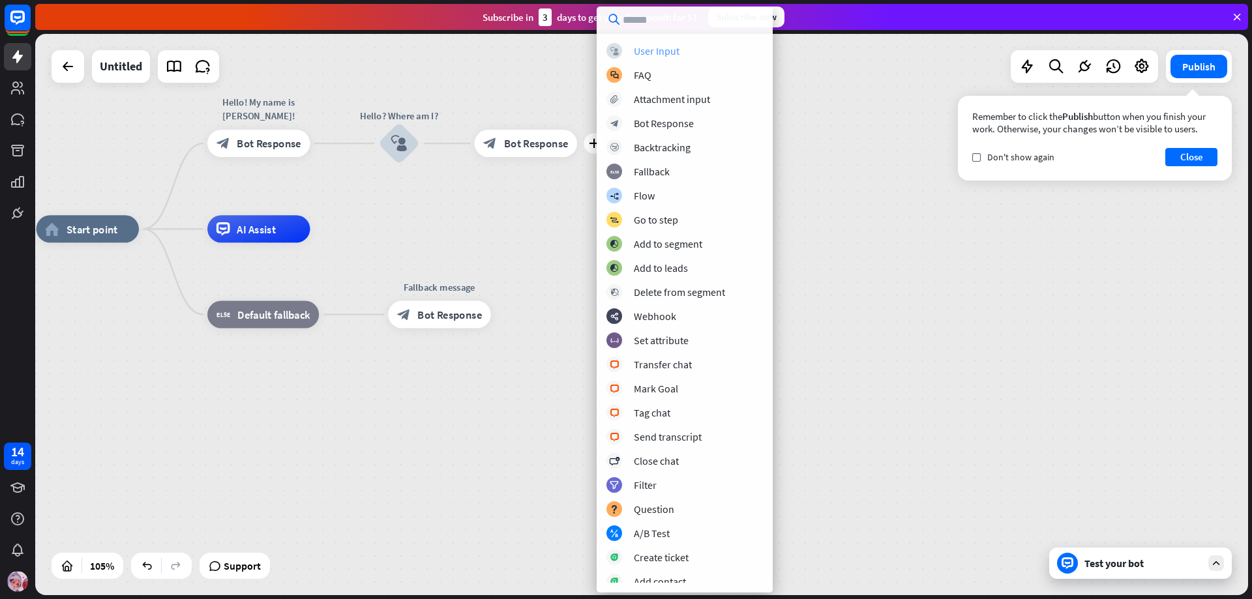
click at [656, 50] on div "User Input" at bounding box center [657, 50] width 46 height 13
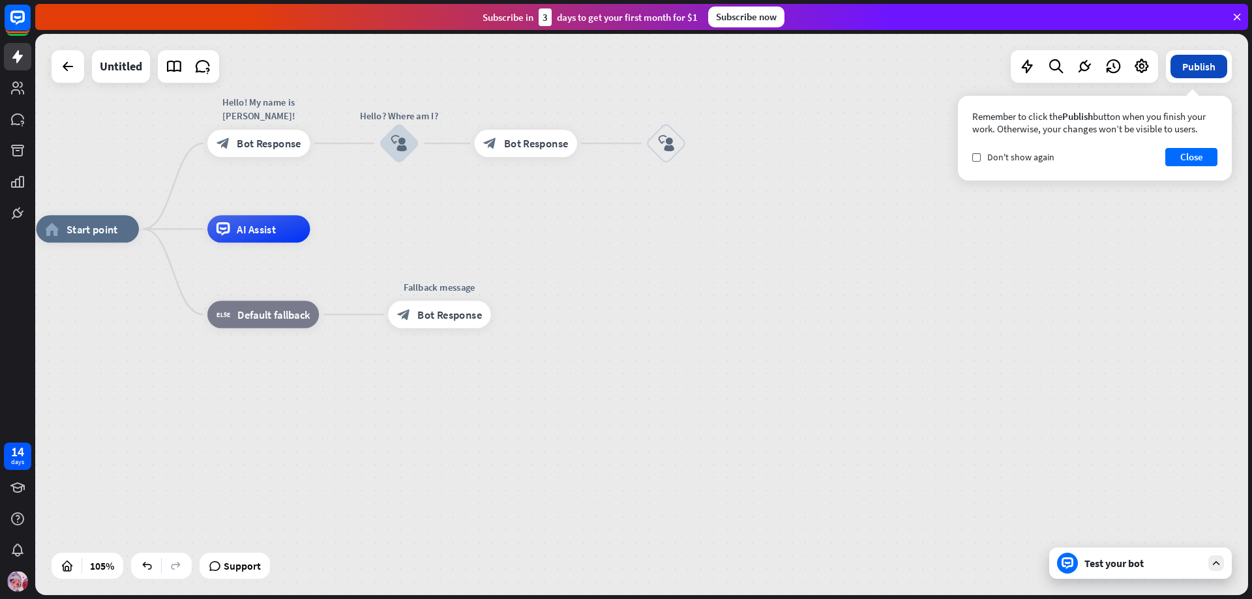
click at [1191, 68] on button "Publish" at bounding box center [1198, 66] width 57 height 23
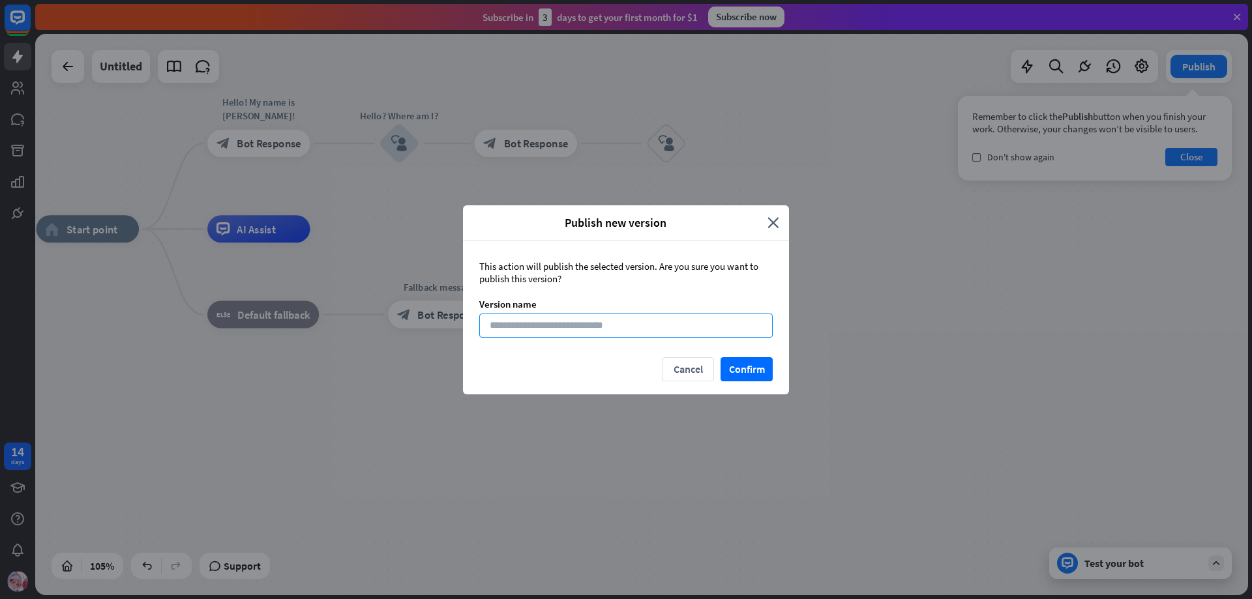
click at [662, 317] on input at bounding box center [625, 326] width 293 height 24
type input "*"
click at [733, 360] on button "Confirm" at bounding box center [746, 369] width 52 height 24
